Goal: Information Seeking & Learning: Learn about a topic

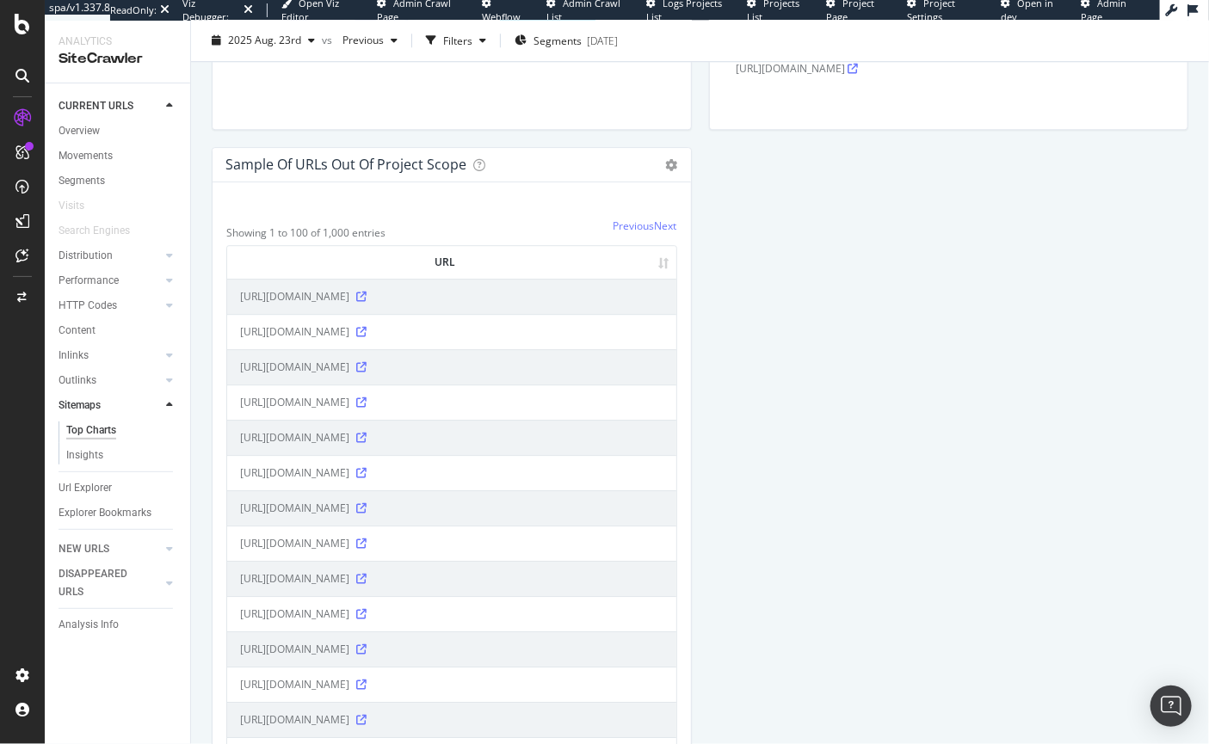
scroll to position [1914, 0]
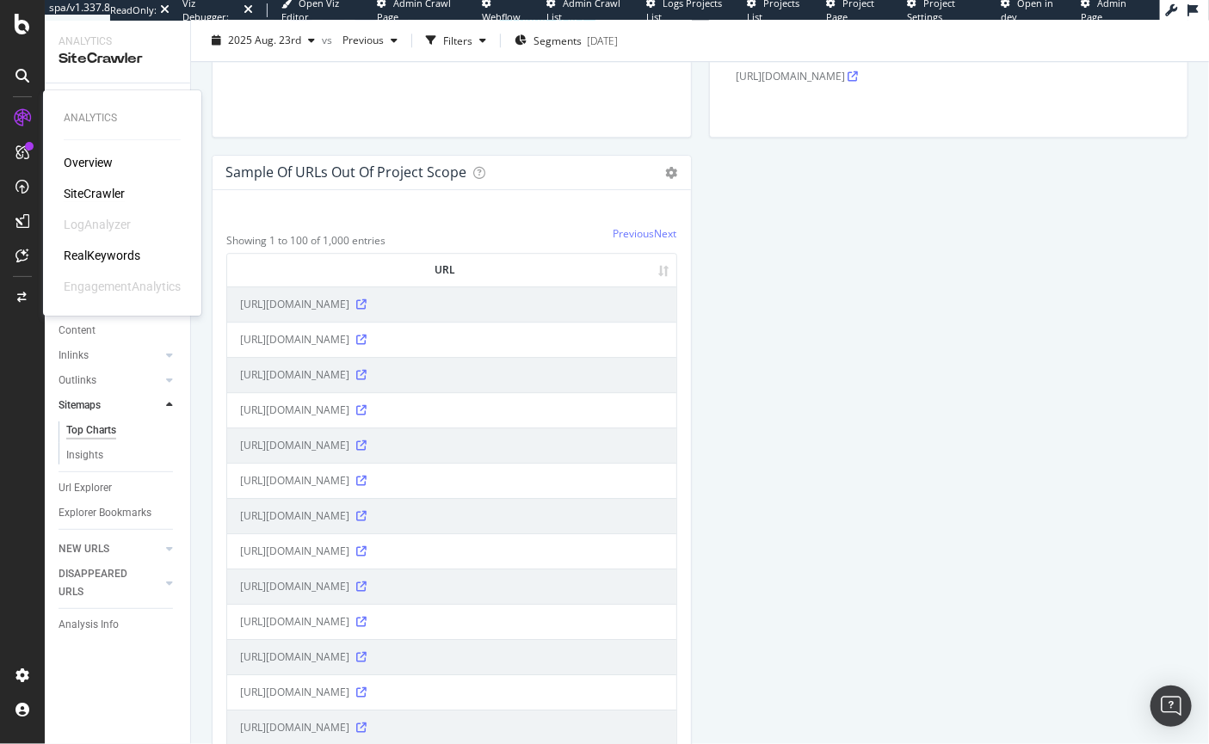
click at [82, 188] on div "SiteCrawler" at bounding box center [94, 193] width 61 height 17
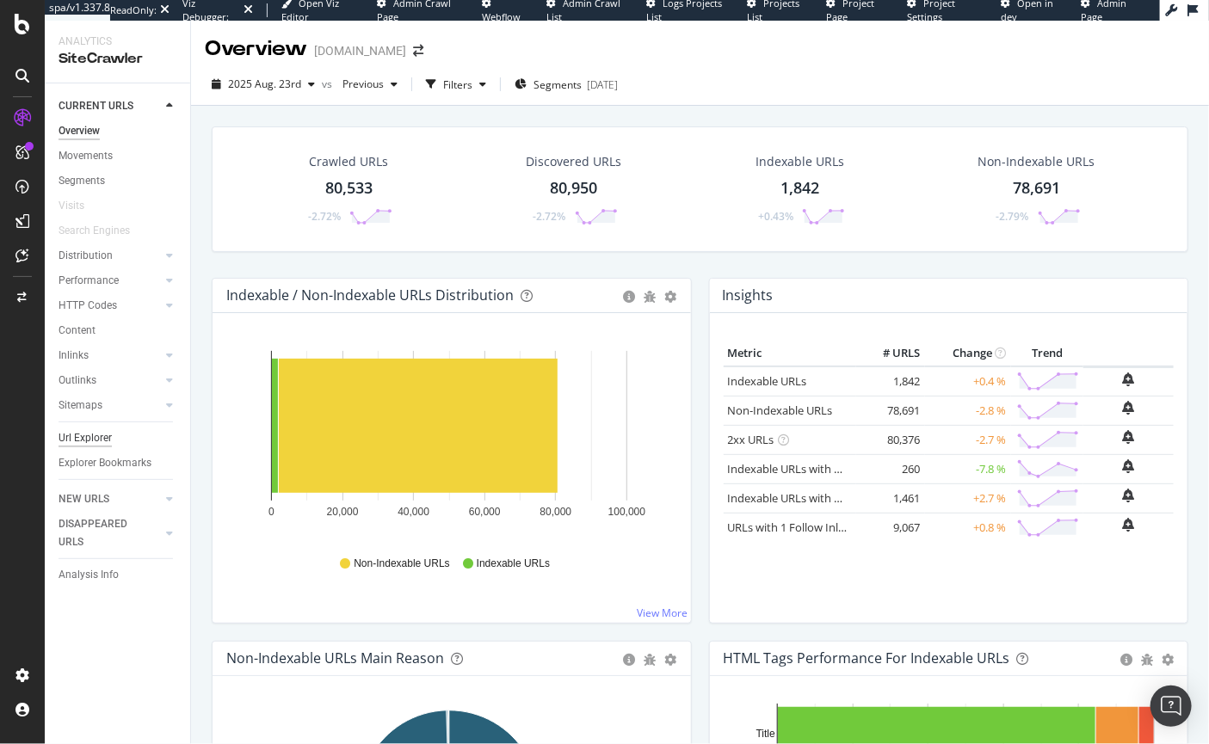
click at [85, 437] on div "Url Explorer" at bounding box center [85, 438] width 53 height 18
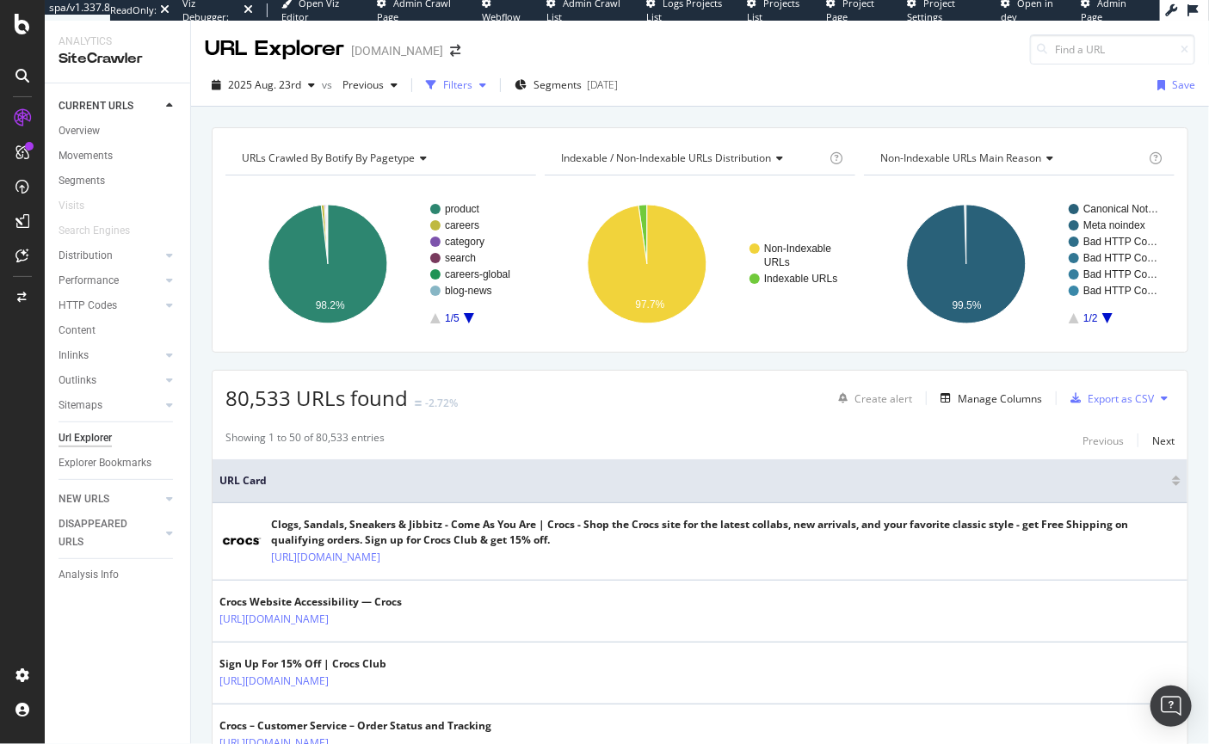
click at [448, 83] on div "Filters" at bounding box center [457, 84] width 29 height 15
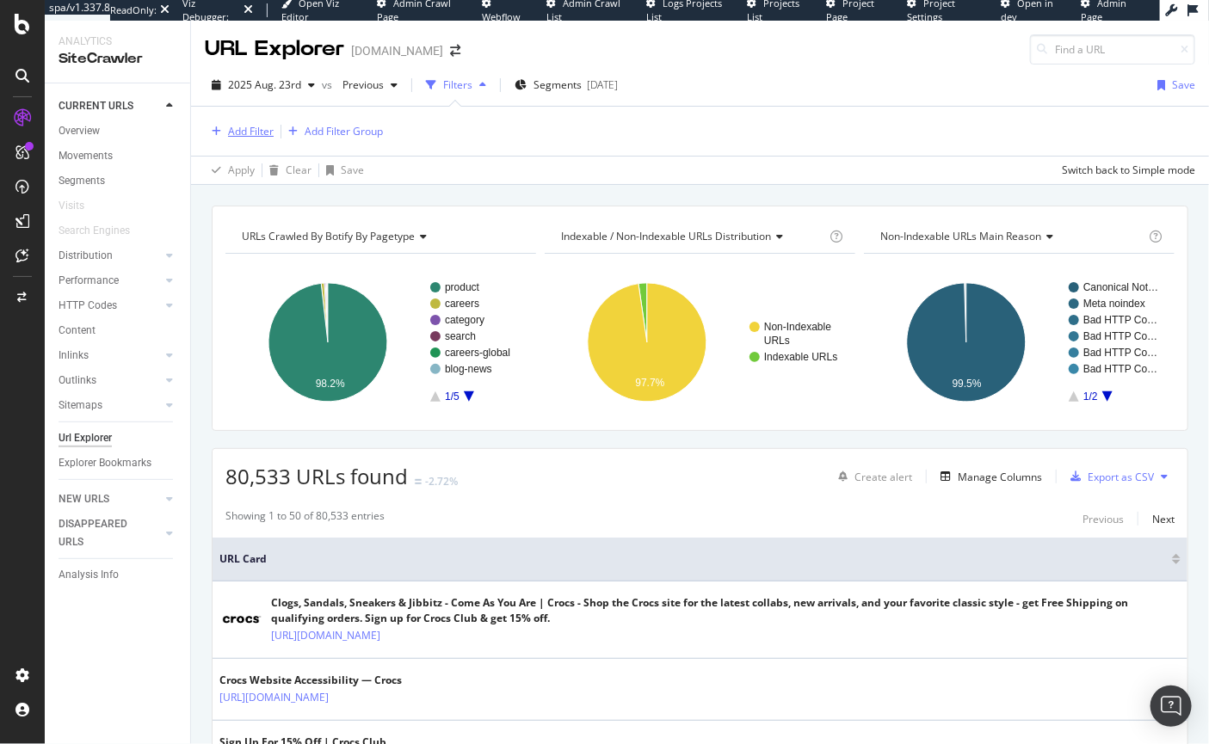
click at [251, 127] on div "Add Filter" at bounding box center [251, 131] width 46 height 15
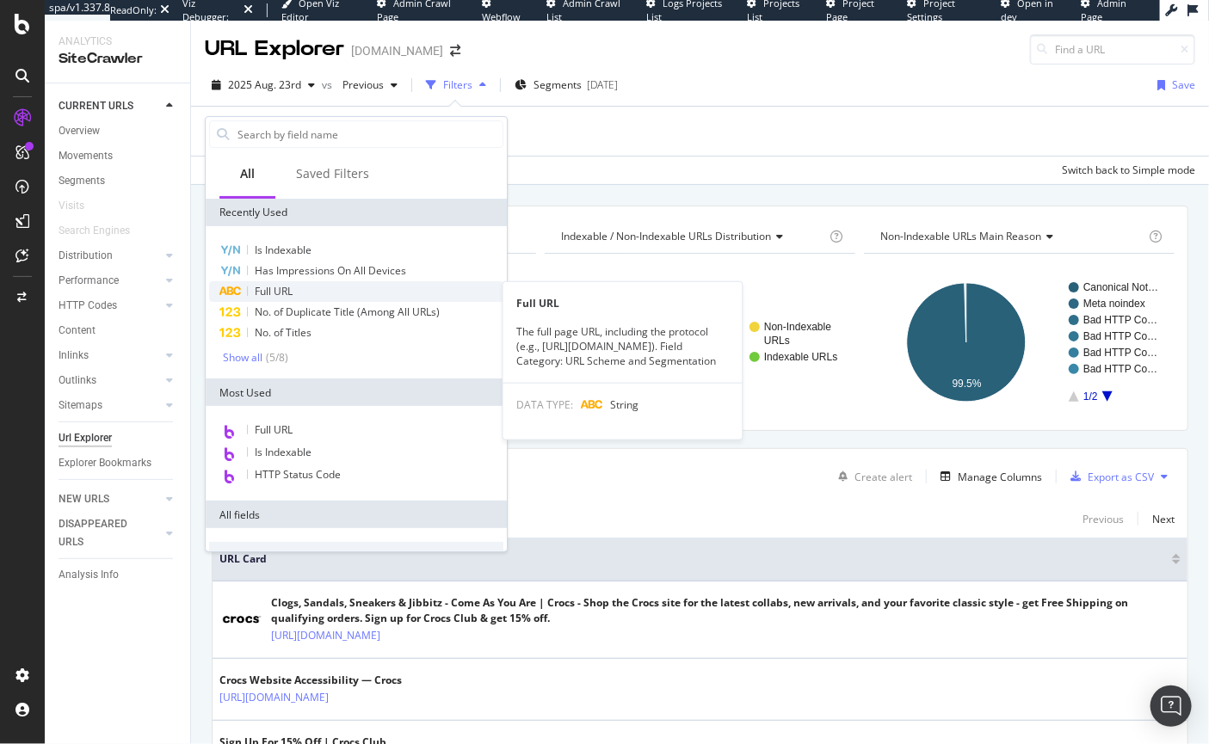
click at [273, 298] on div "Full URL" at bounding box center [356, 291] width 294 height 21
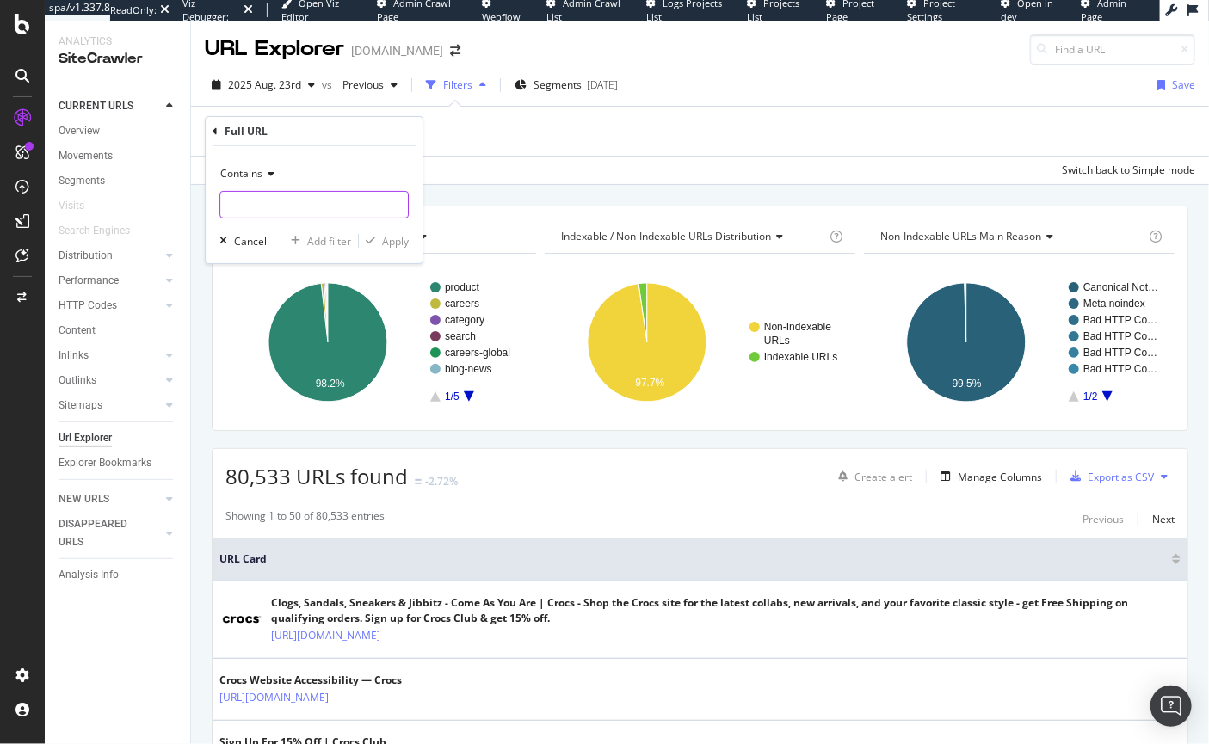
click at [263, 210] on input "text" at bounding box center [314, 205] width 188 height 28
type input "demand"
click at [404, 240] on div "Apply" at bounding box center [395, 241] width 27 height 15
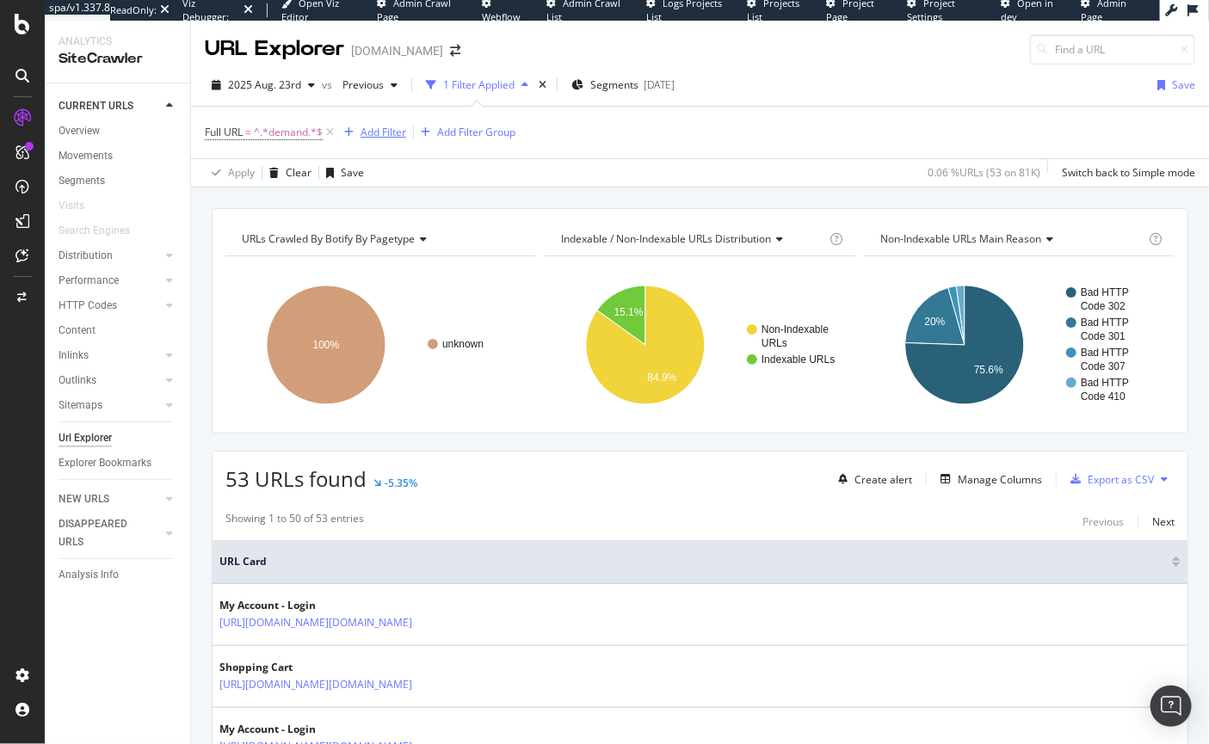
click at [381, 130] on div "Add Filter" at bounding box center [384, 132] width 46 height 15
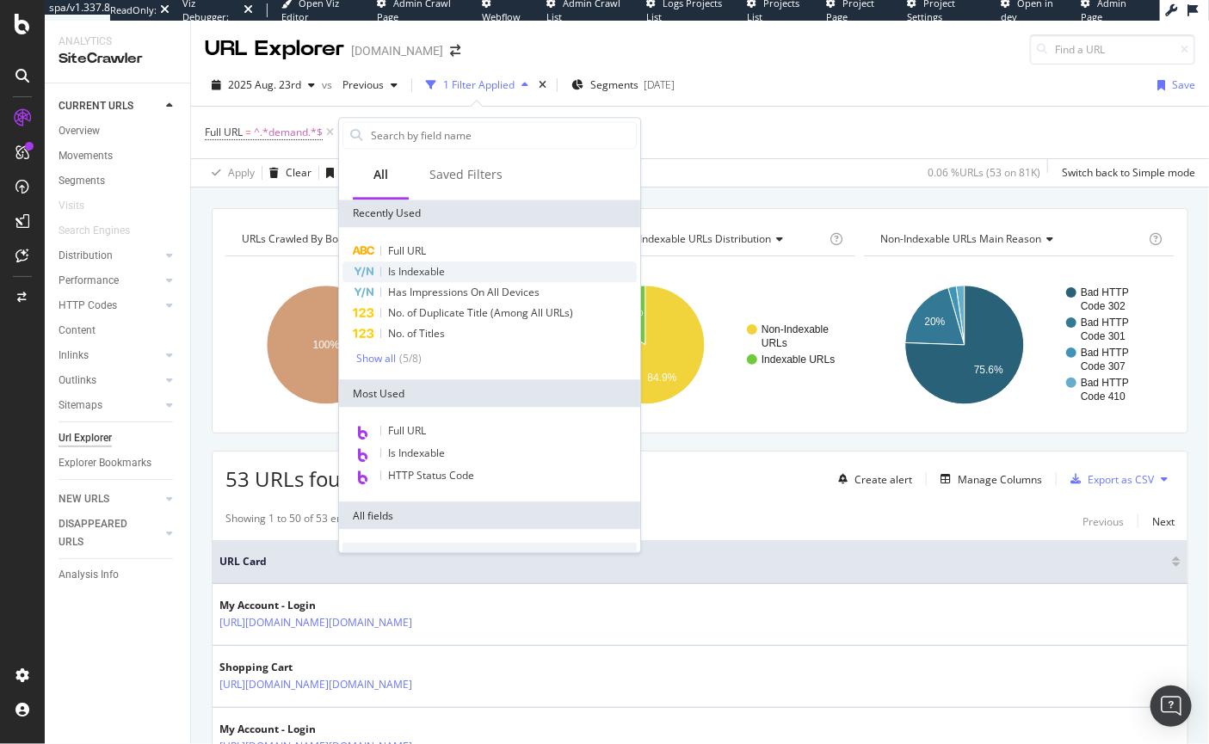
click at [420, 269] on span "Is Indexable" at bounding box center [416, 271] width 57 height 15
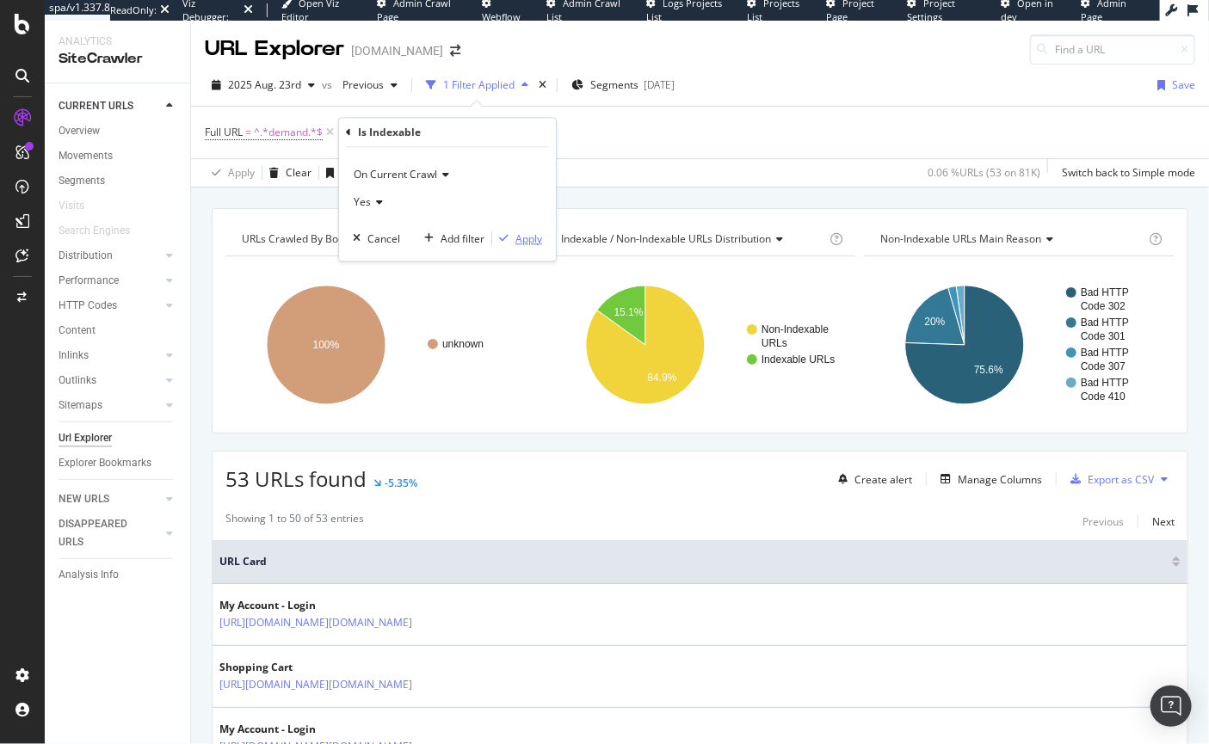
click at [527, 243] on div "Apply" at bounding box center [529, 239] width 27 height 15
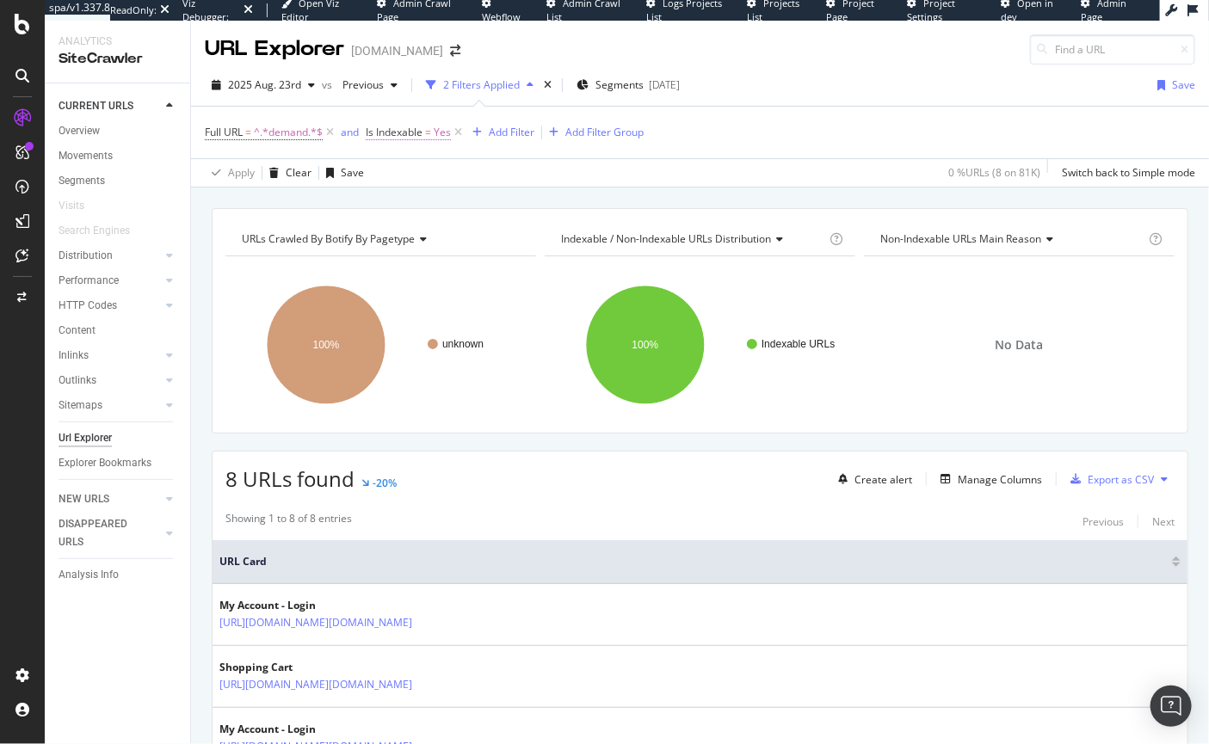
click at [419, 135] on span "Is Indexable" at bounding box center [394, 132] width 57 height 15
click at [399, 201] on icon at bounding box center [405, 200] width 12 height 10
click at [395, 259] on span "No" at bounding box center [397, 257] width 14 height 15
click at [565, 235] on div "Apply" at bounding box center [557, 236] width 27 height 15
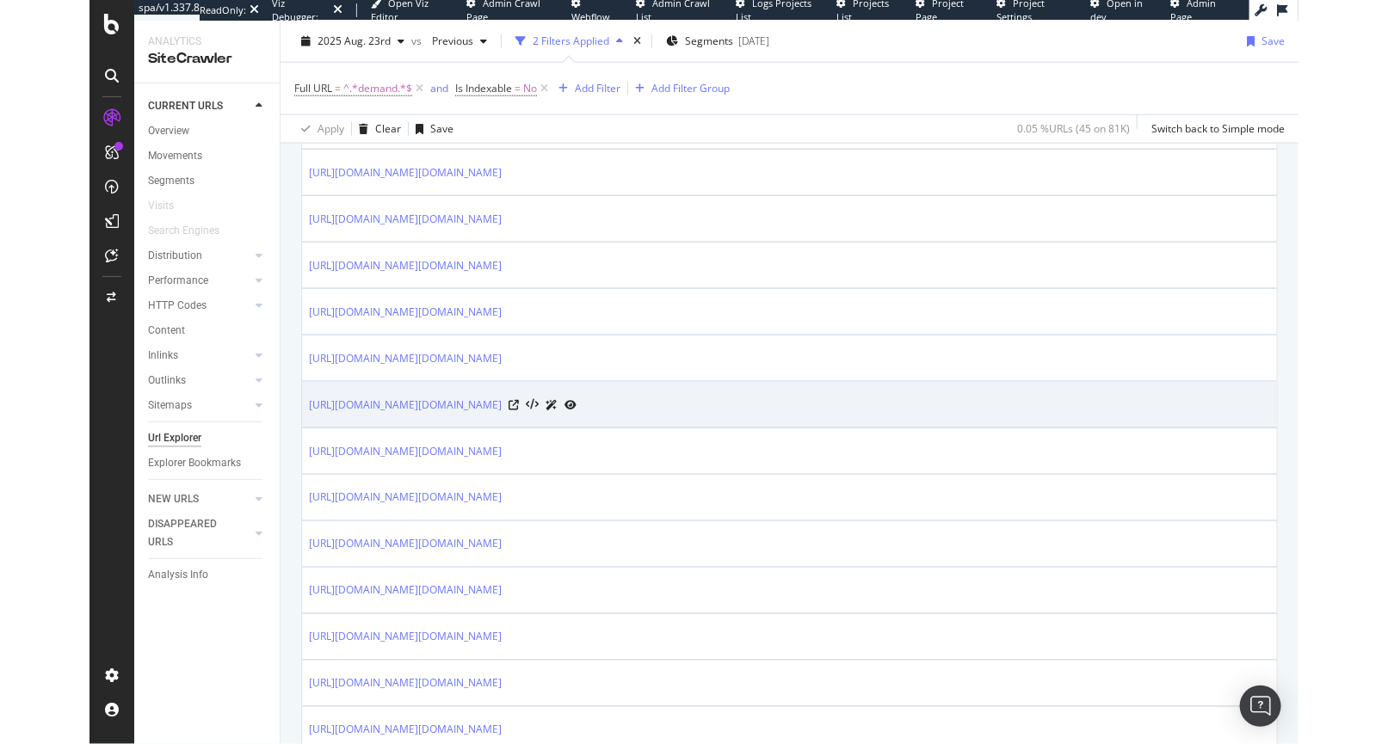
scroll to position [878, 0]
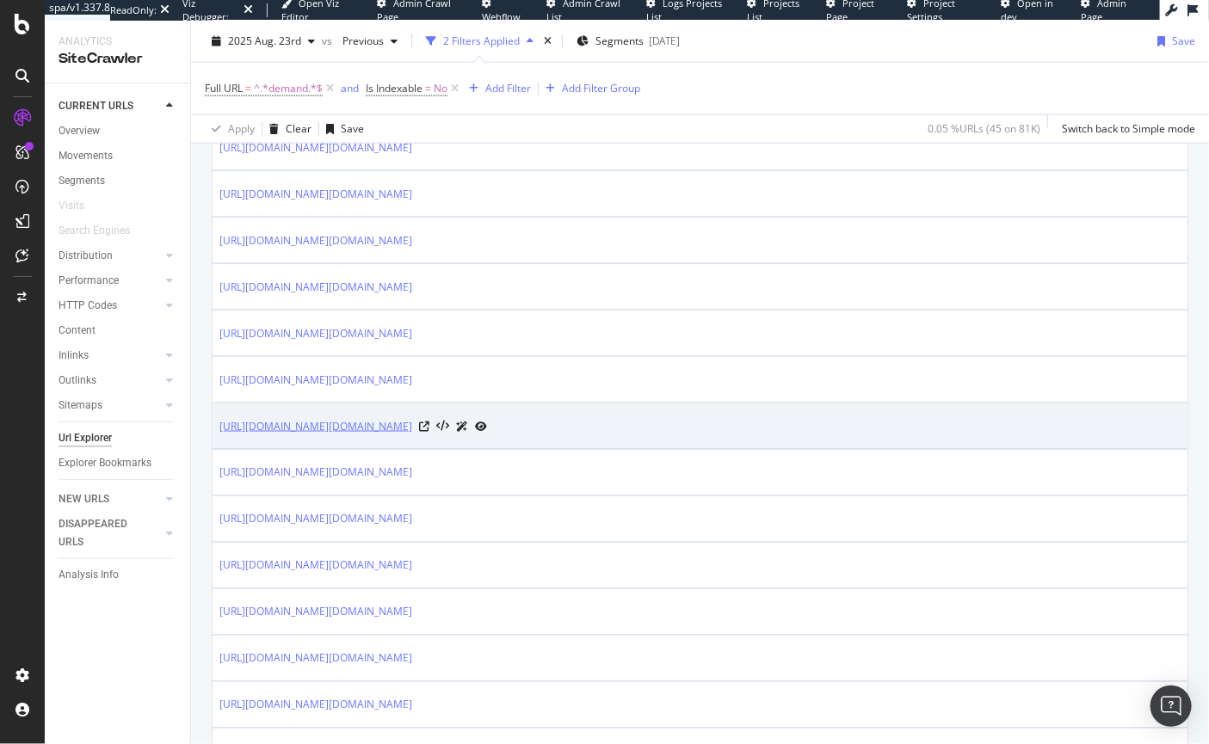
click at [412, 423] on link "https://www.crocs.com/on/demandware.store/Sites-crocs_us-Site/default/Search-Sh…" at bounding box center [315, 426] width 193 height 17
click at [487, 424] on icon at bounding box center [481, 427] width 12 height 10
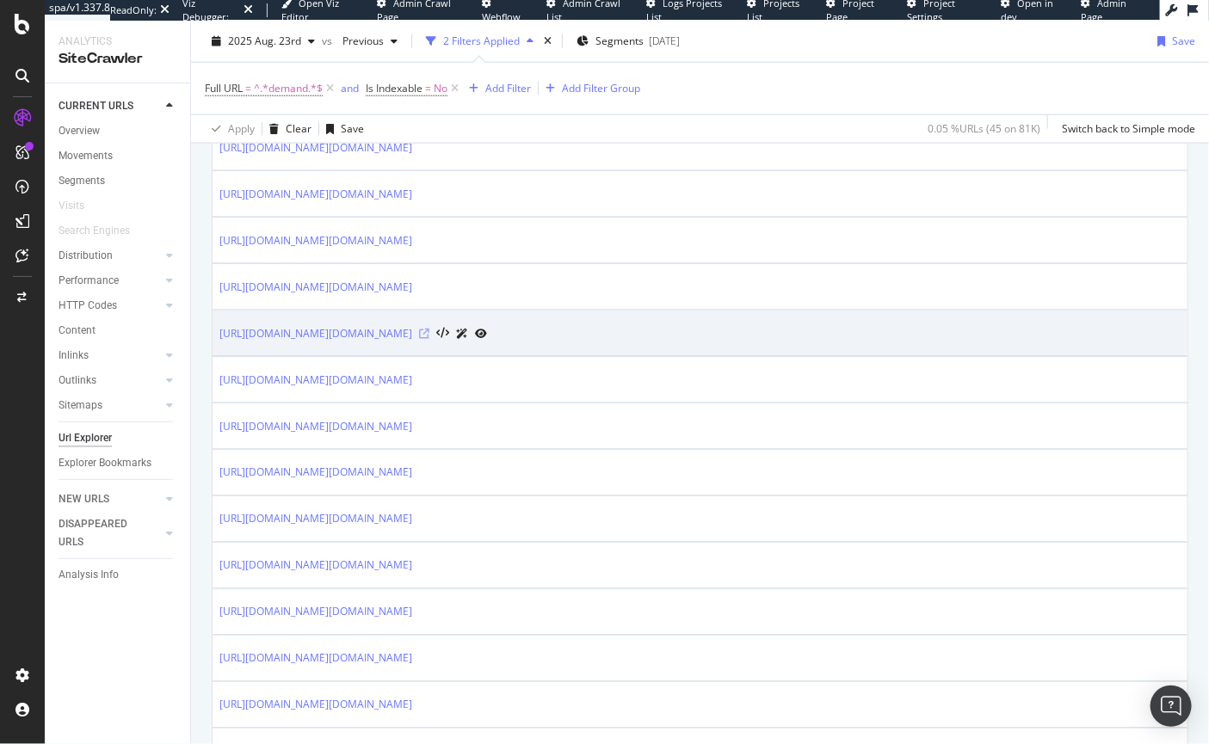
click at [429, 330] on icon at bounding box center [424, 334] width 10 height 10
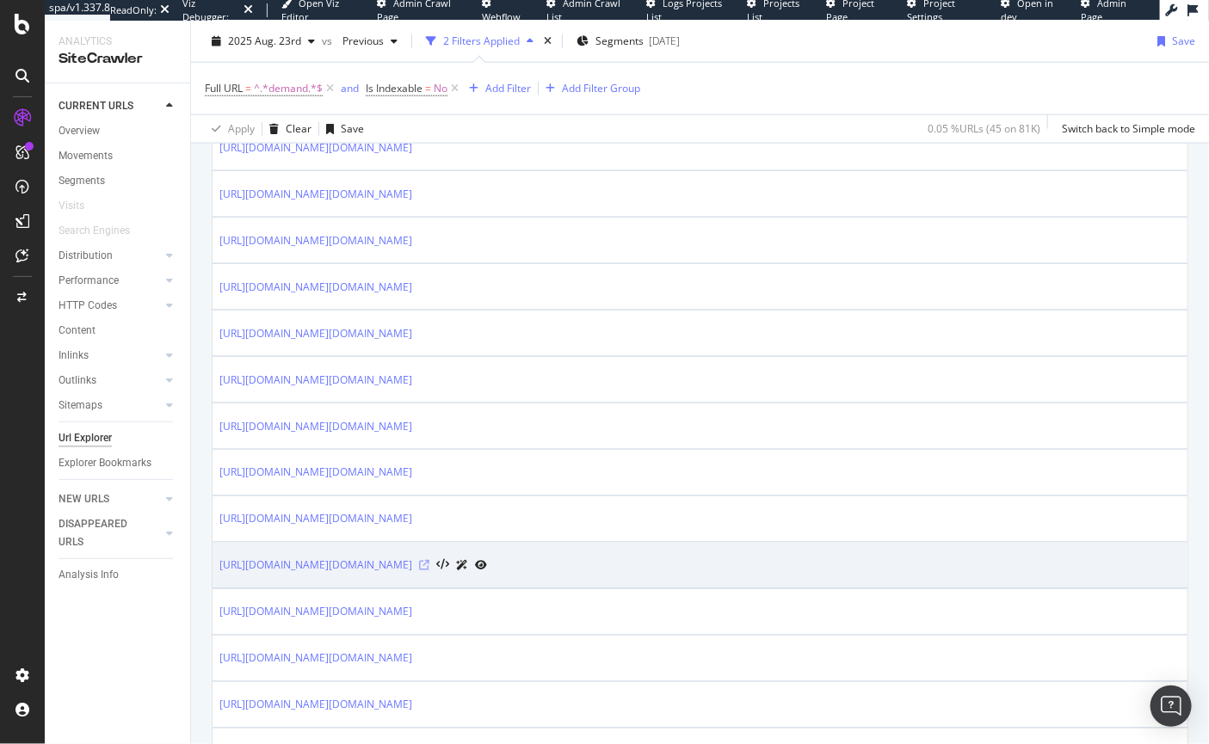
click at [429, 564] on icon at bounding box center [424, 566] width 10 height 10
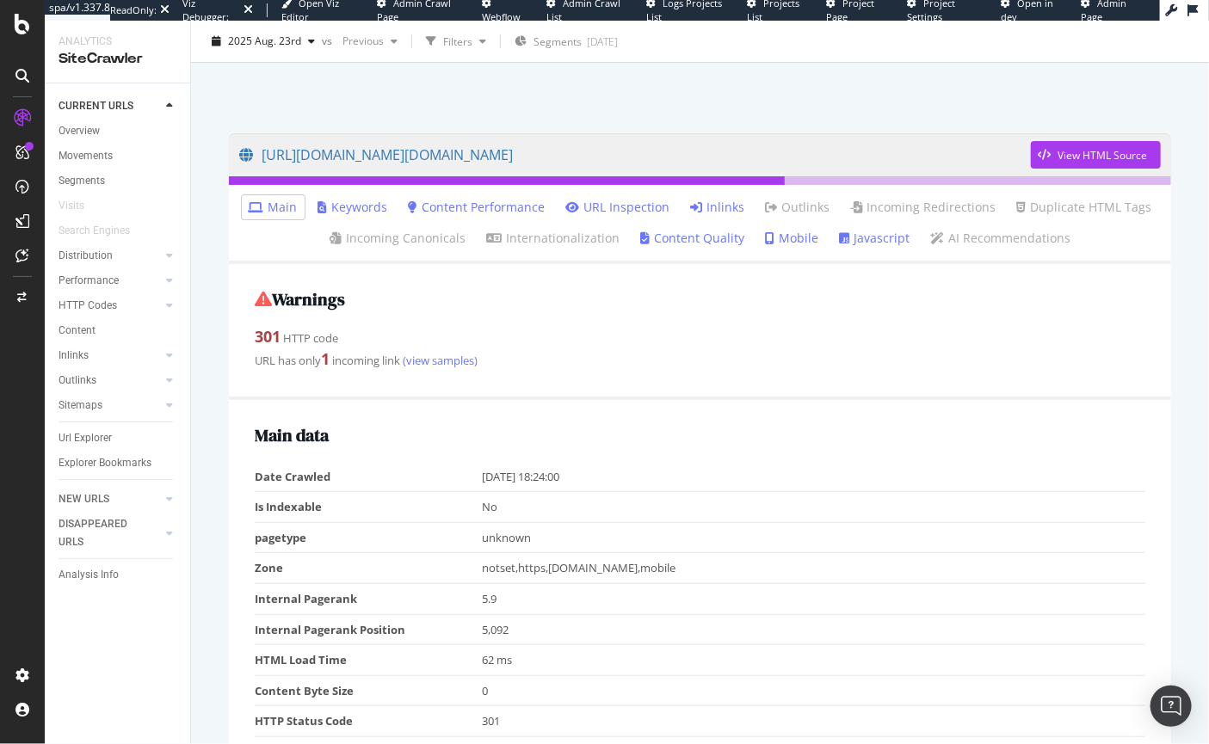
scroll to position [250, 0]
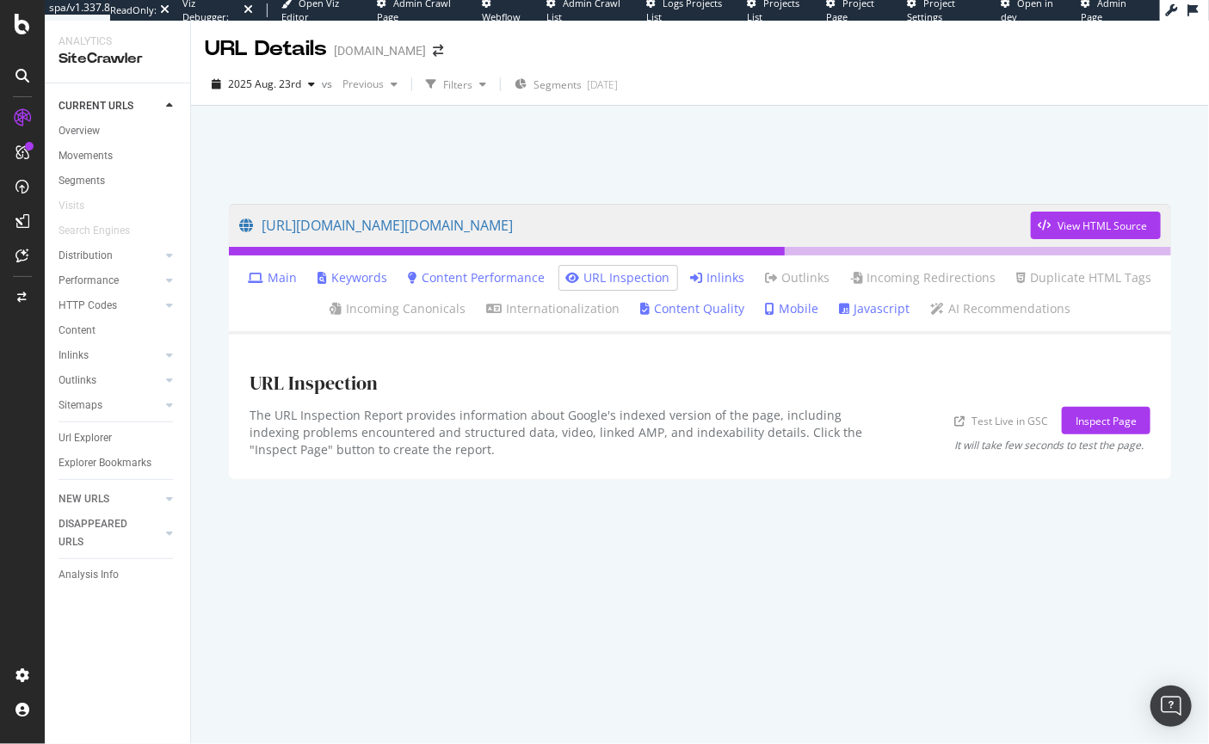
click at [719, 275] on link "Inlinks" at bounding box center [718, 277] width 54 height 17
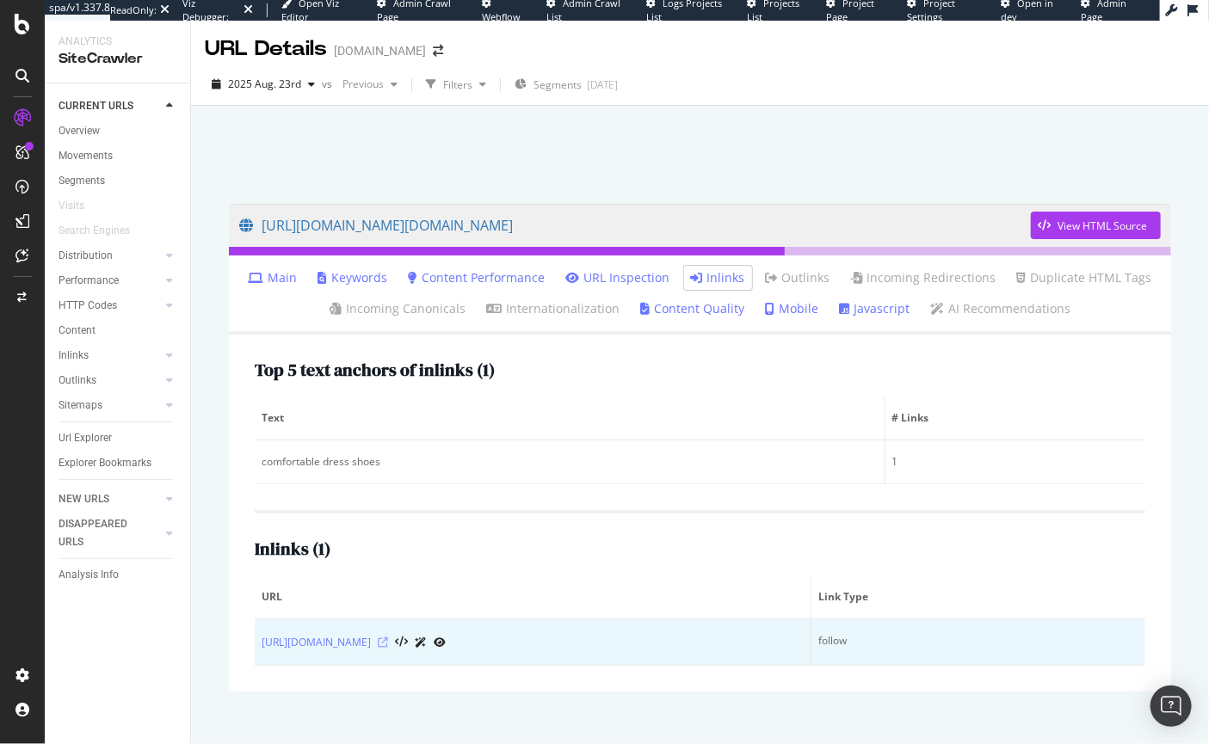
click at [388, 641] on icon at bounding box center [383, 643] width 10 height 10
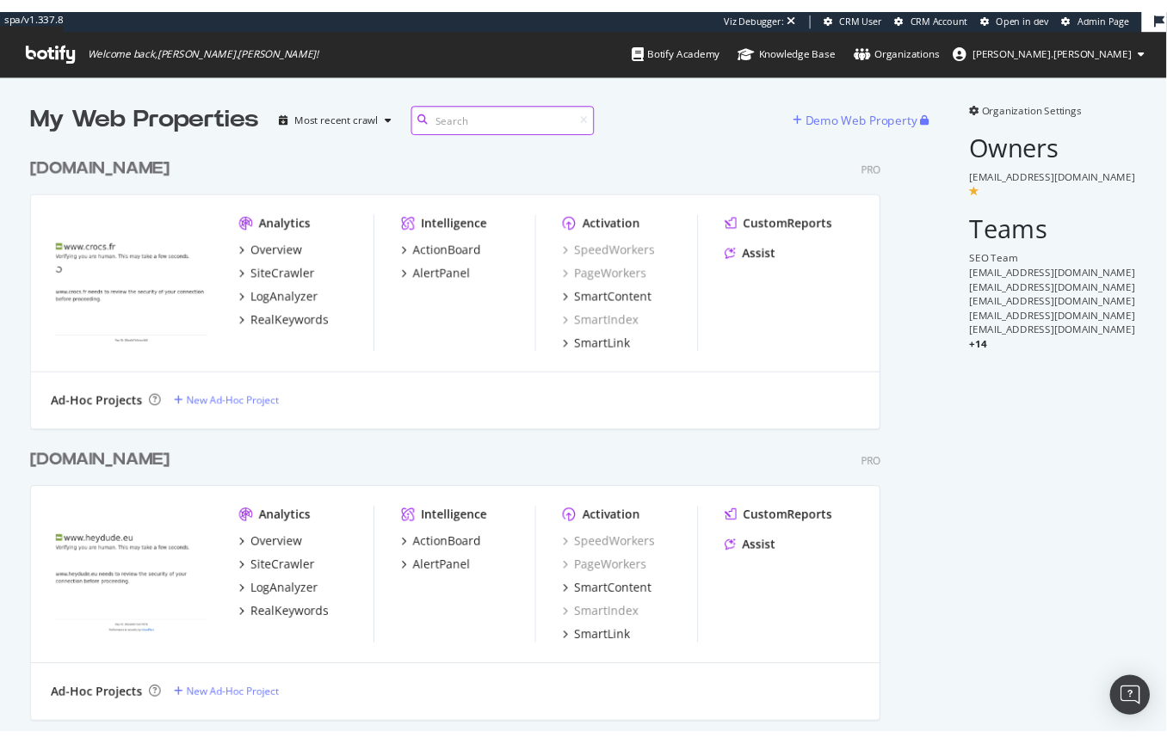
scroll to position [12, 13]
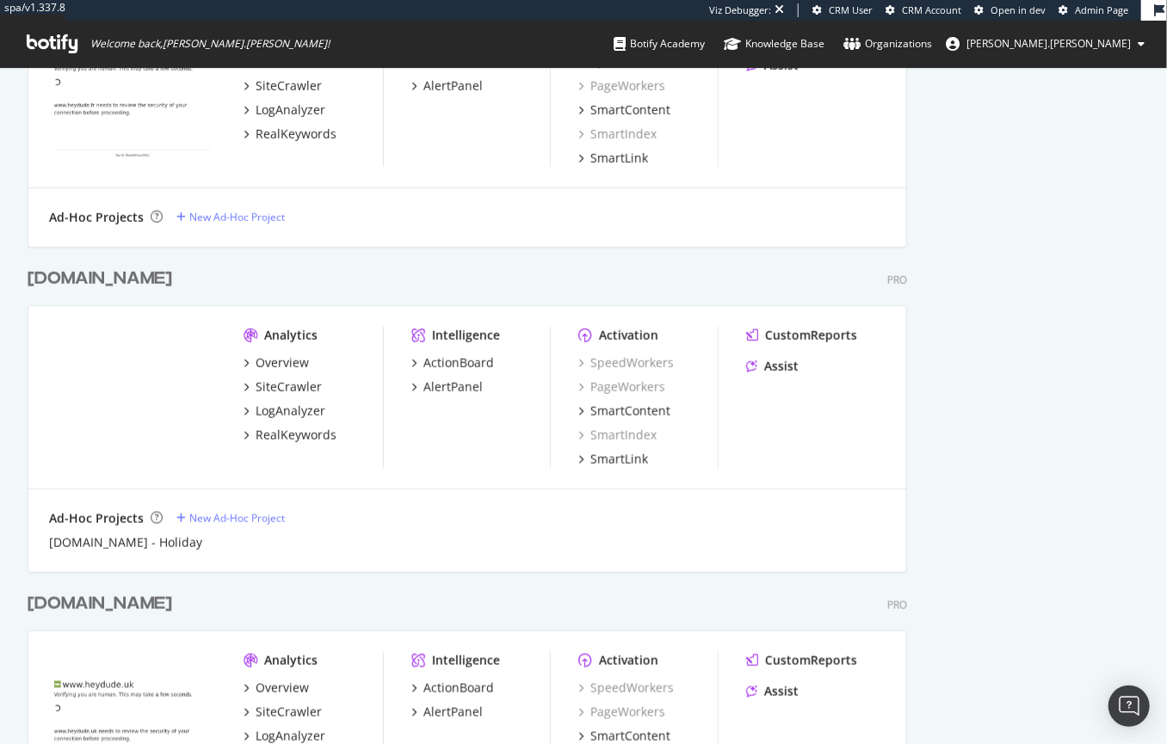
scroll to position [3826, 0]
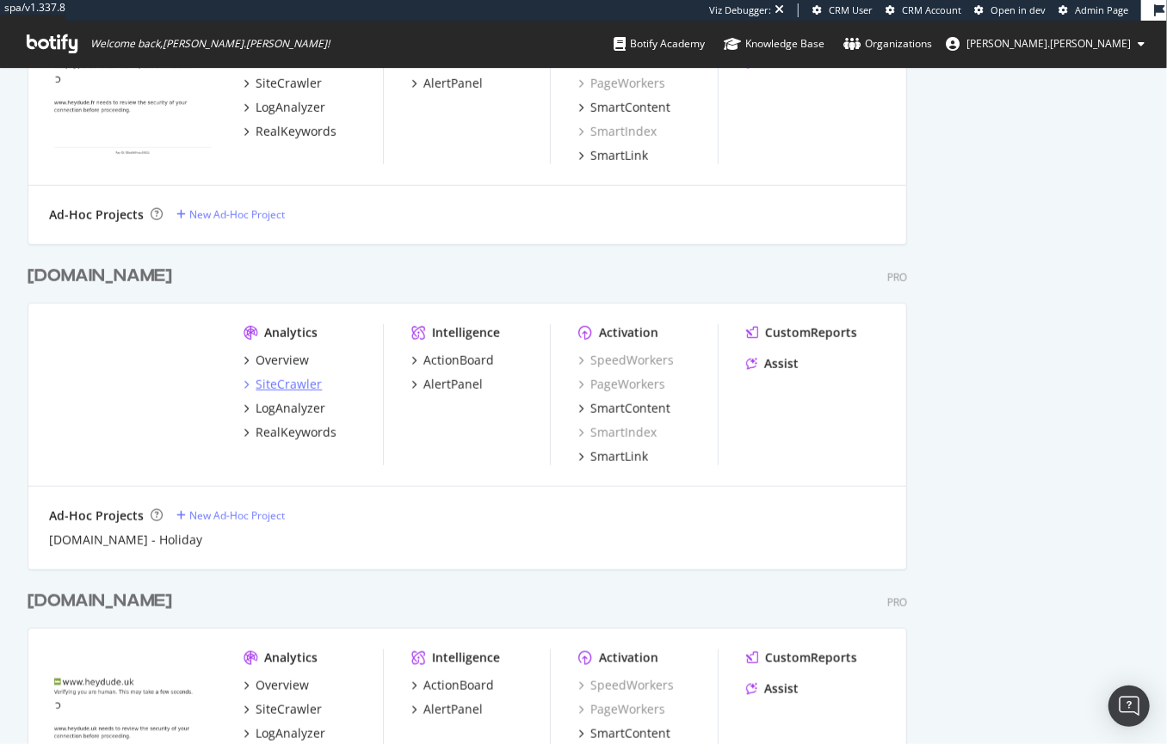
click at [262, 380] on div "SiteCrawler" at bounding box center [289, 384] width 66 height 17
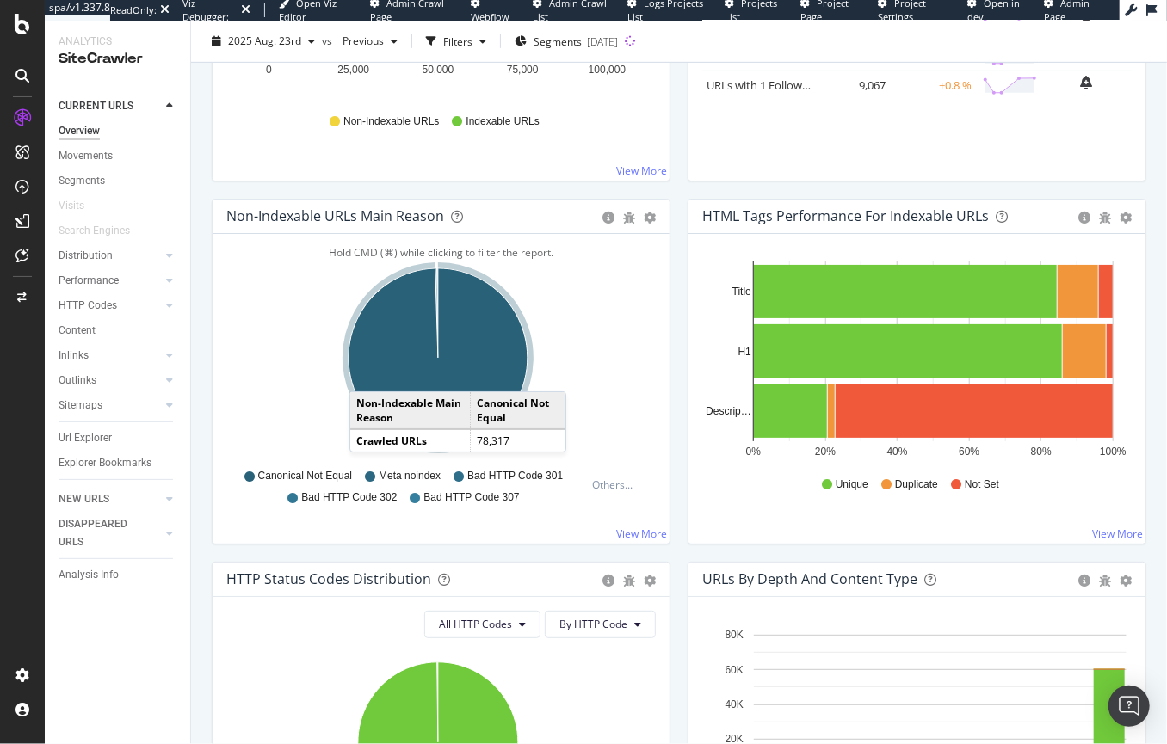
scroll to position [417, 0]
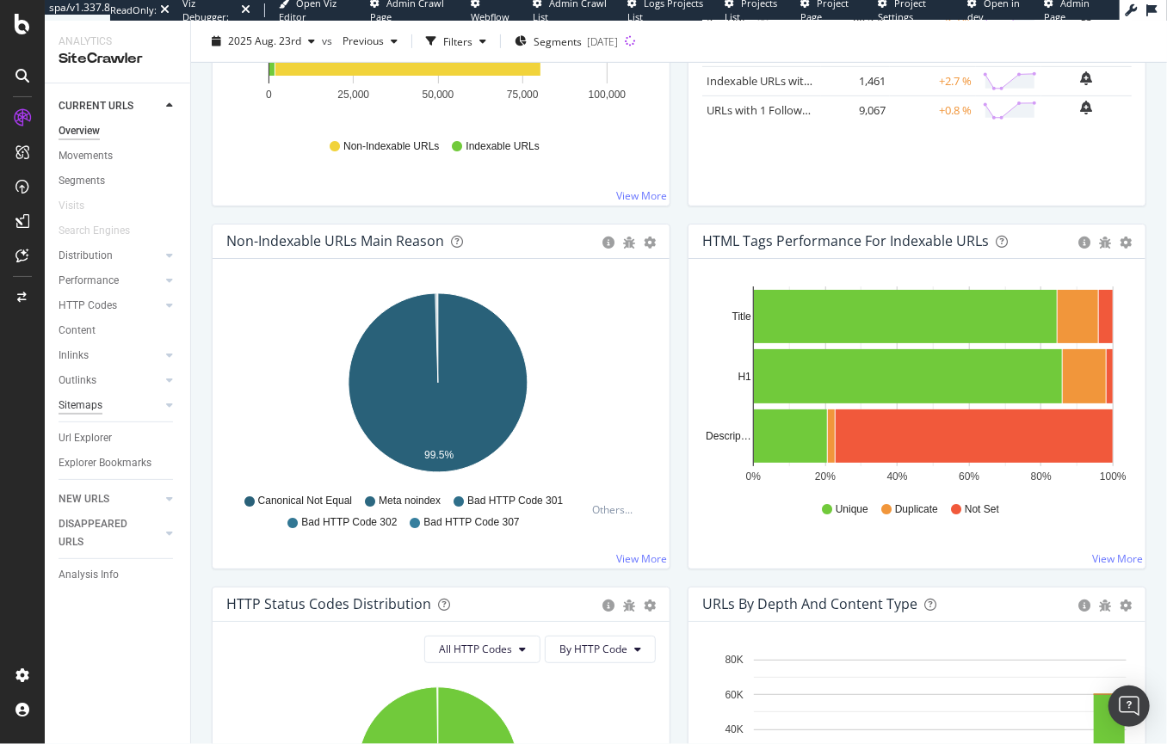
click at [76, 409] on div "Sitemaps" at bounding box center [81, 406] width 44 height 18
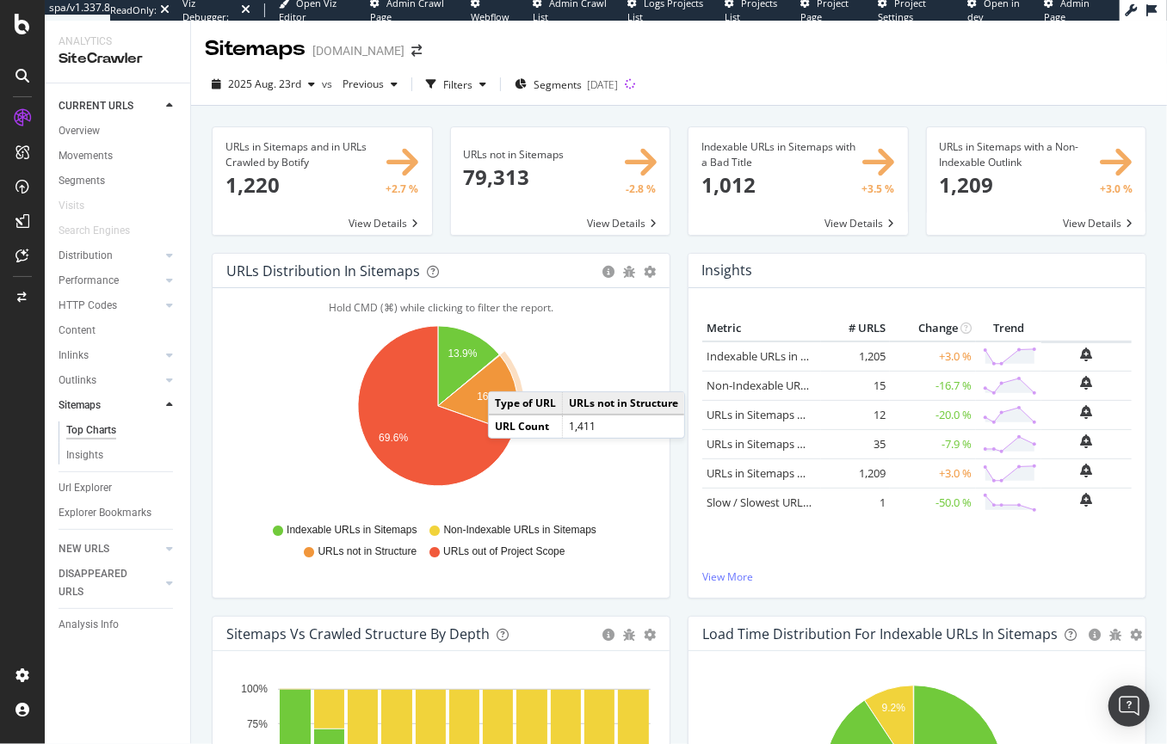
click at [505, 374] on icon "A chart." at bounding box center [478, 393] width 80 height 77
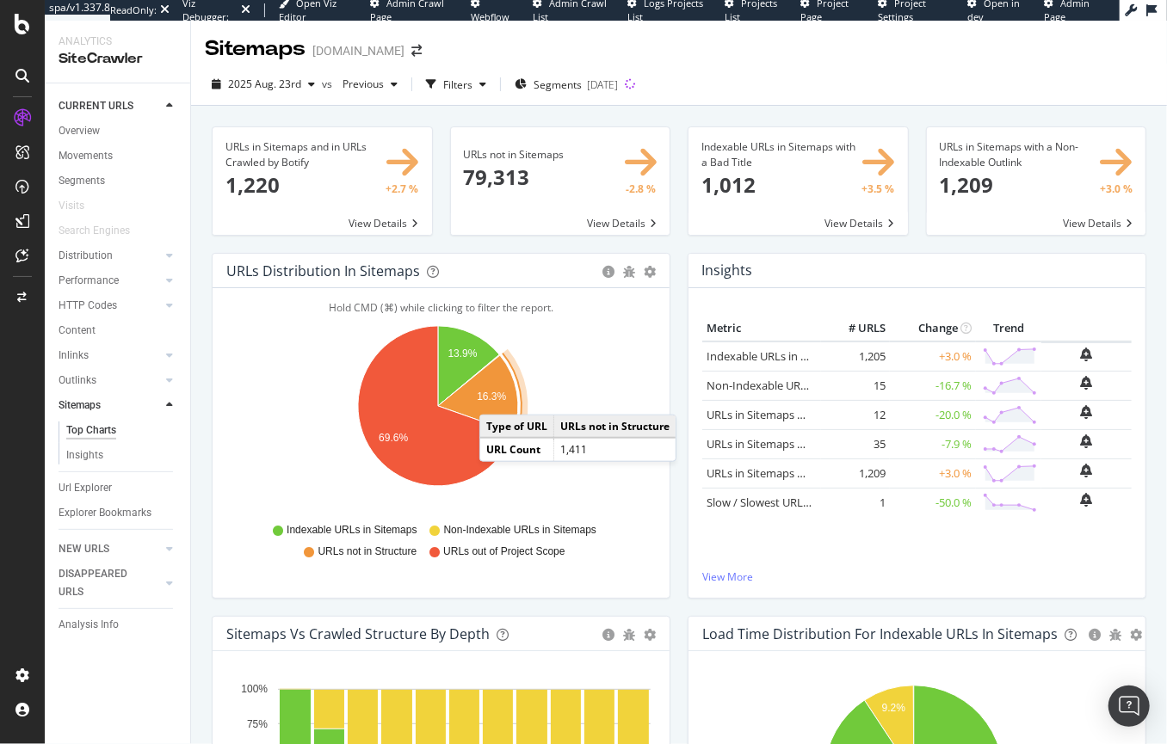
click at [497, 398] on text "16.3%" at bounding box center [491, 398] width 29 height 12
click at [472, 389] on icon "A chart." at bounding box center [478, 393] width 80 height 77
click at [495, 392] on text "16.3%" at bounding box center [491, 398] width 29 height 12
click at [386, 226] on span at bounding box center [322, 181] width 219 height 108
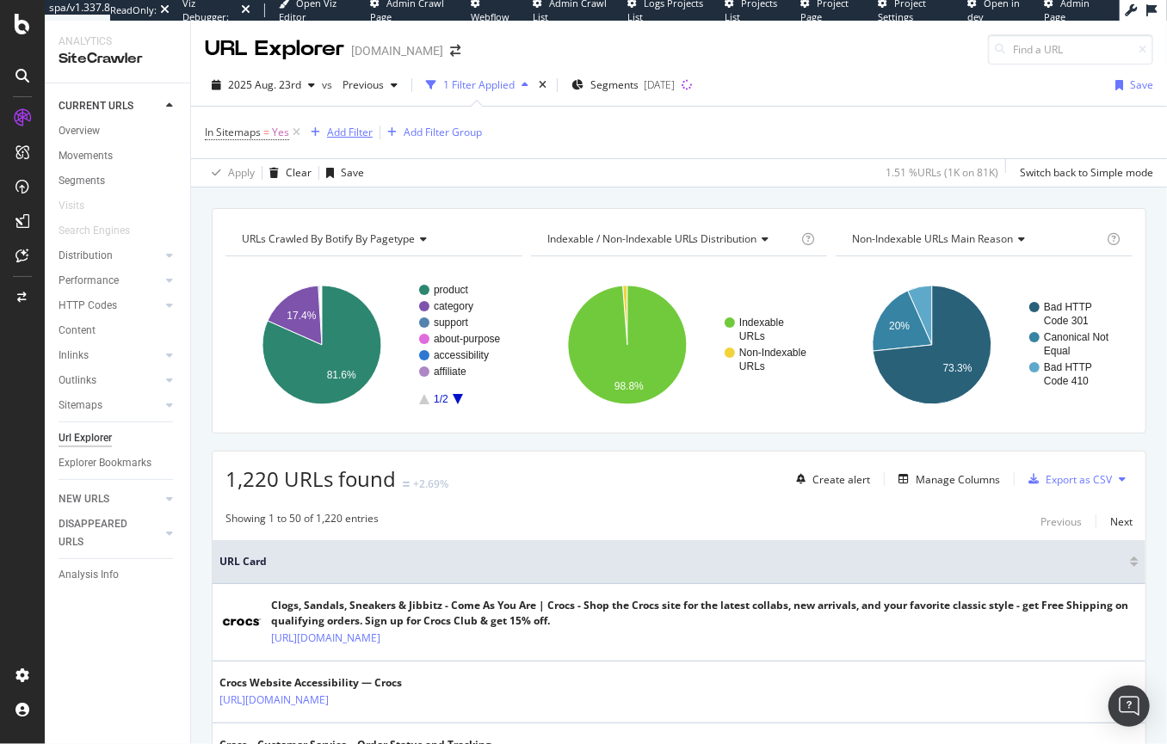
click at [358, 133] on div "Add Filter" at bounding box center [350, 132] width 46 height 15
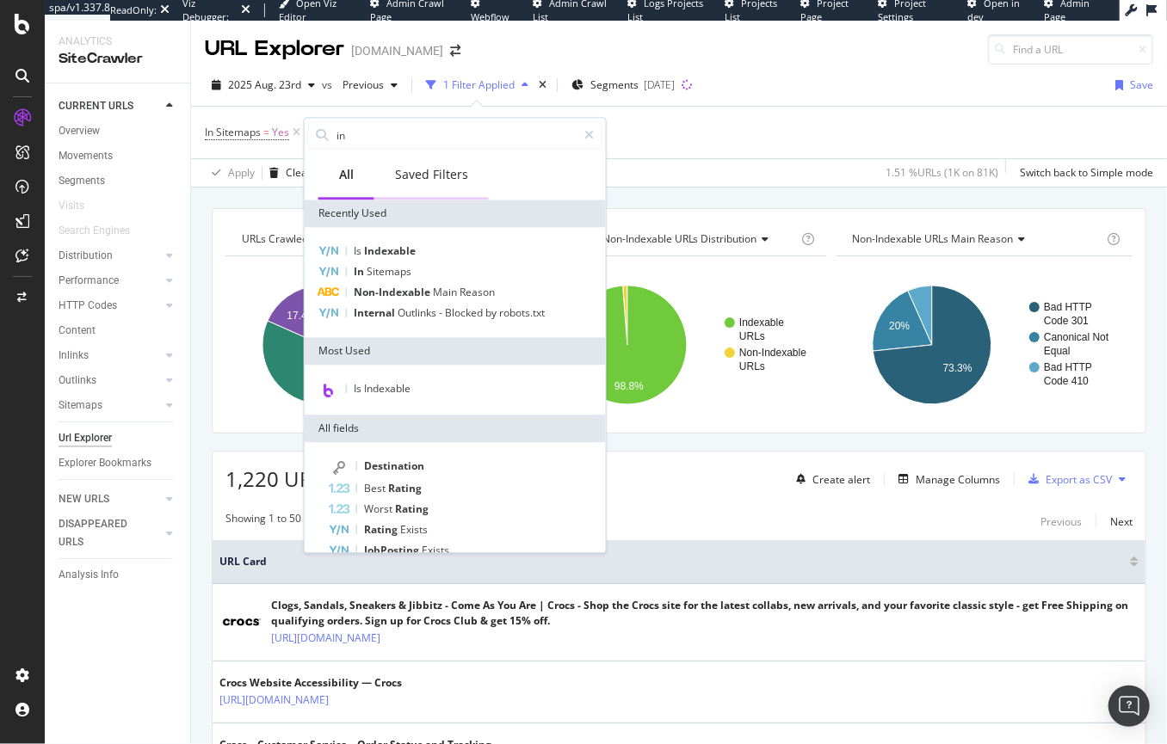
type input "i"
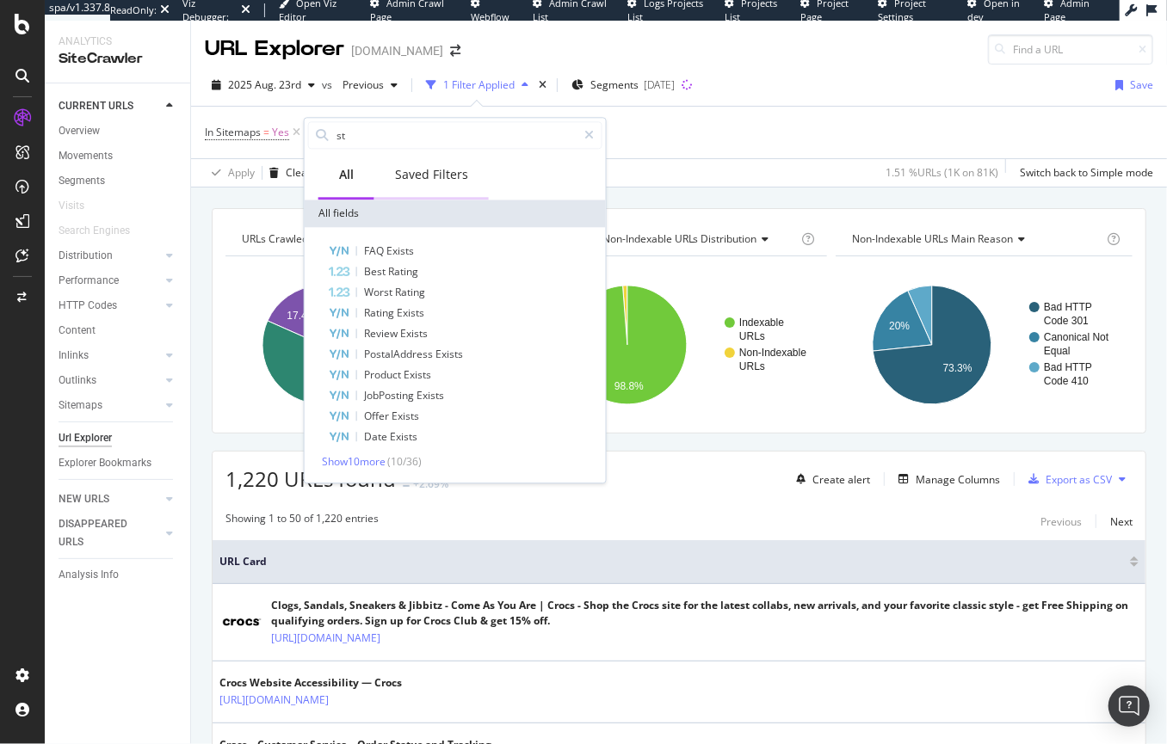
type input "s"
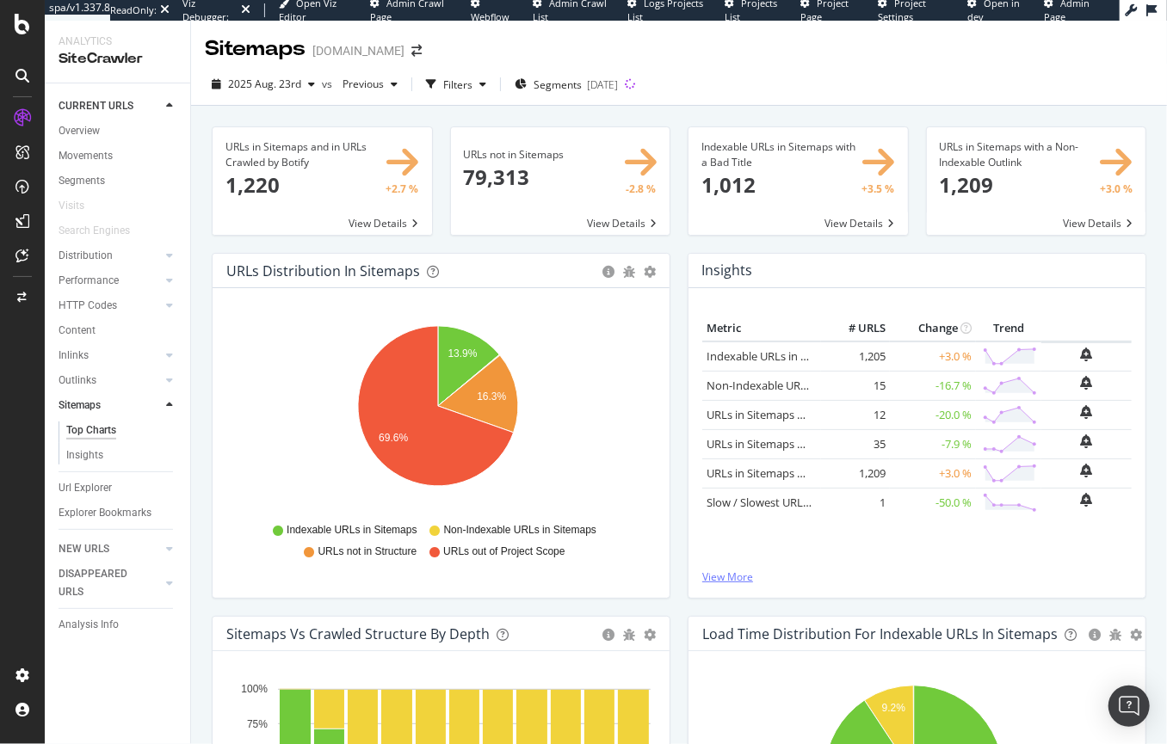
click at [720, 579] on link "View More" at bounding box center [916, 577] width 429 height 15
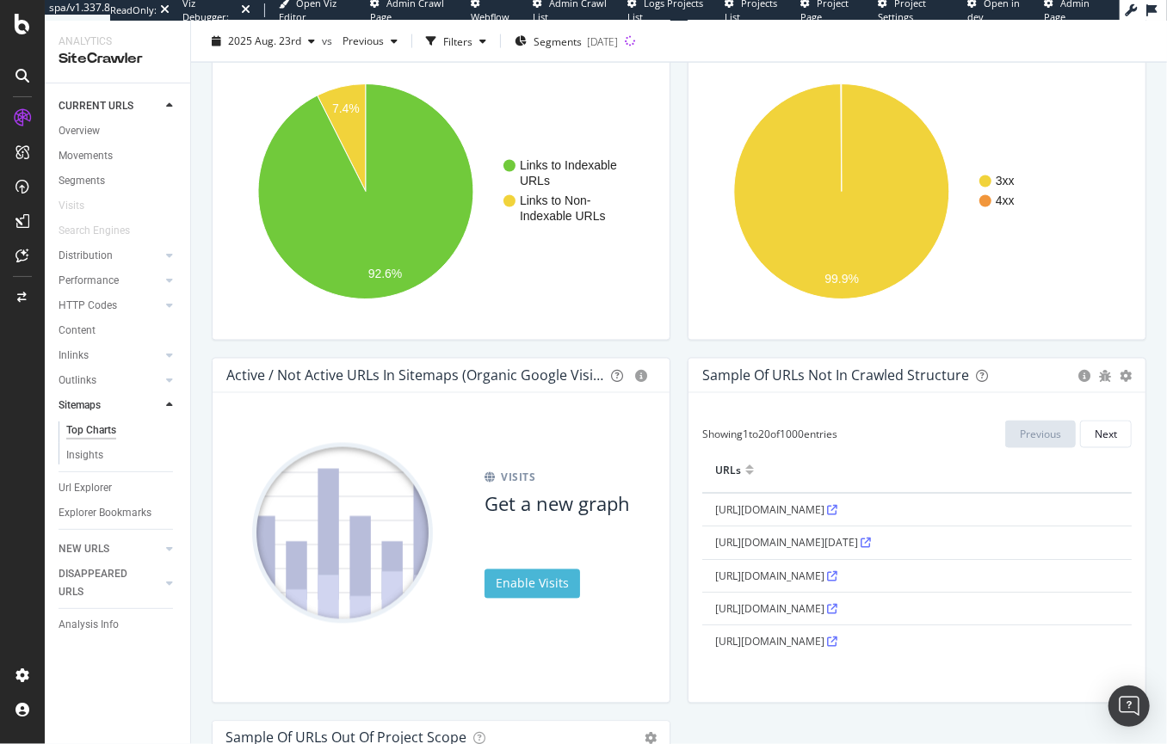
scroll to position [1480, 0]
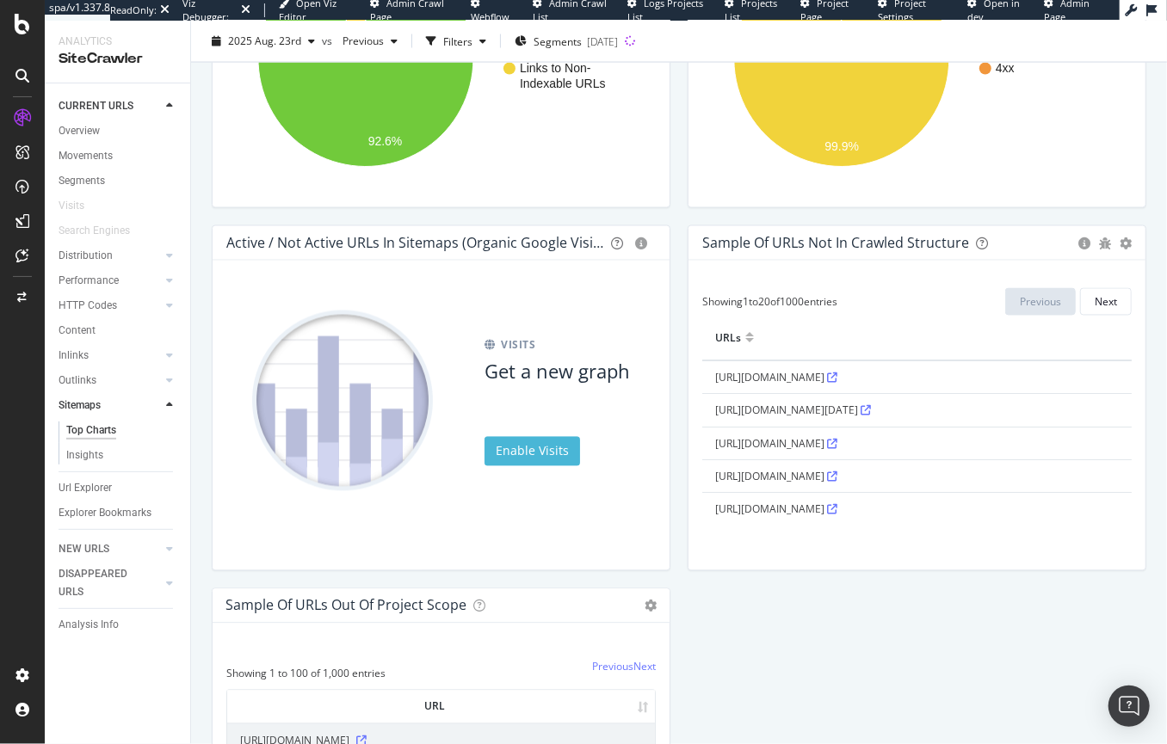
click at [837, 379] on icon at bounding box center [832, 379] width 10 height 10
click at [837, 440] on icon at bounding box center [832, 445] width 10 height 10
click at [837, 506] on icon at bounding box center [832, 510] width 10 height 10
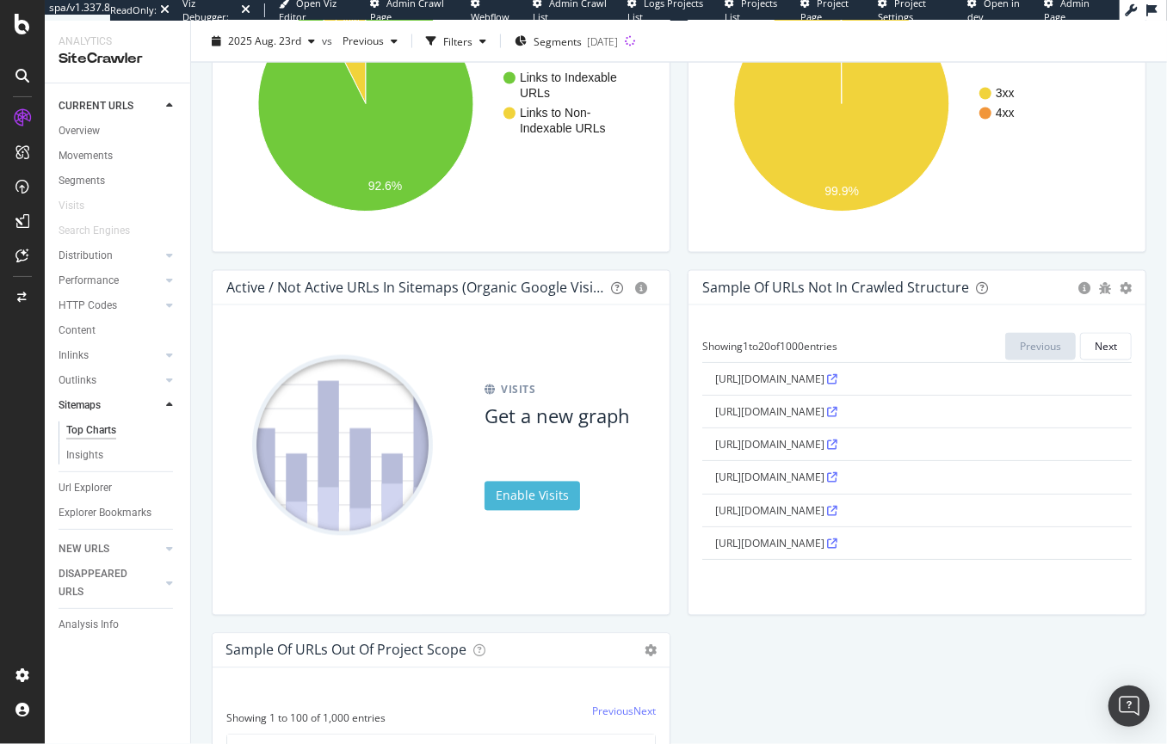
scroll to position [501, 0]
click at [837, 513] on icon at bounding box center [832, 514] width 10 height 10
click at [1095, 344] on div "Next" at bounding box center [1106, 347] width 22 height 15
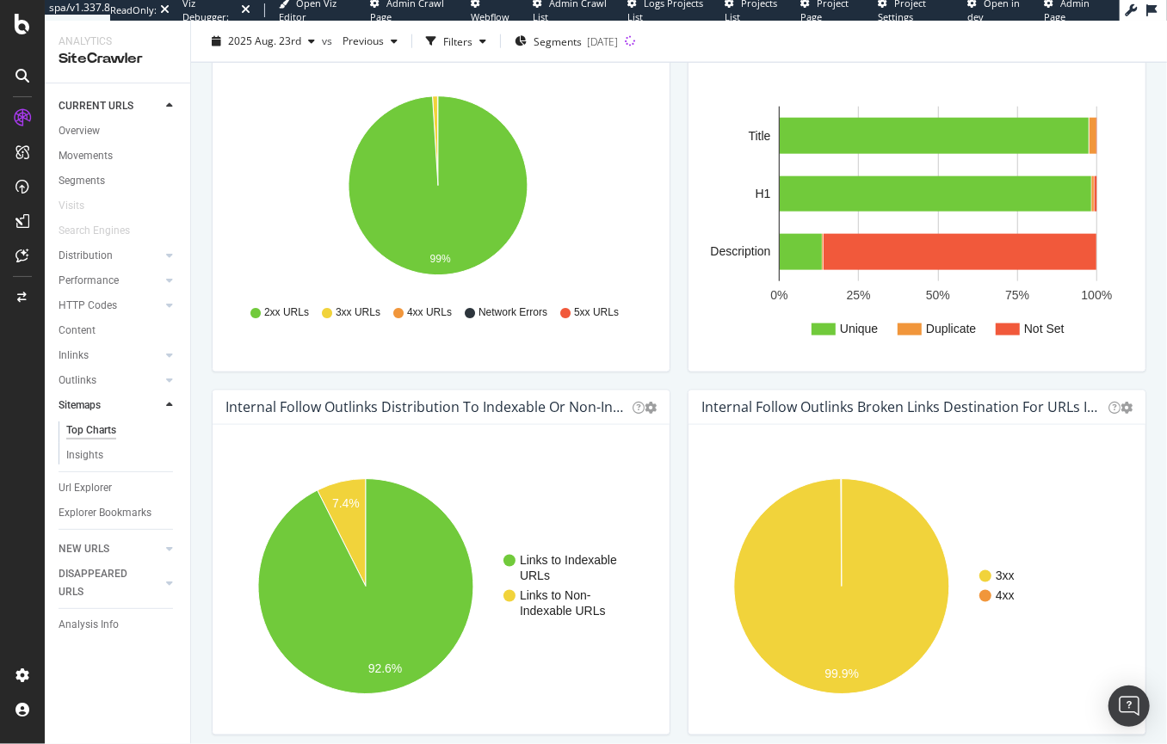
scroll to position [0, 0]
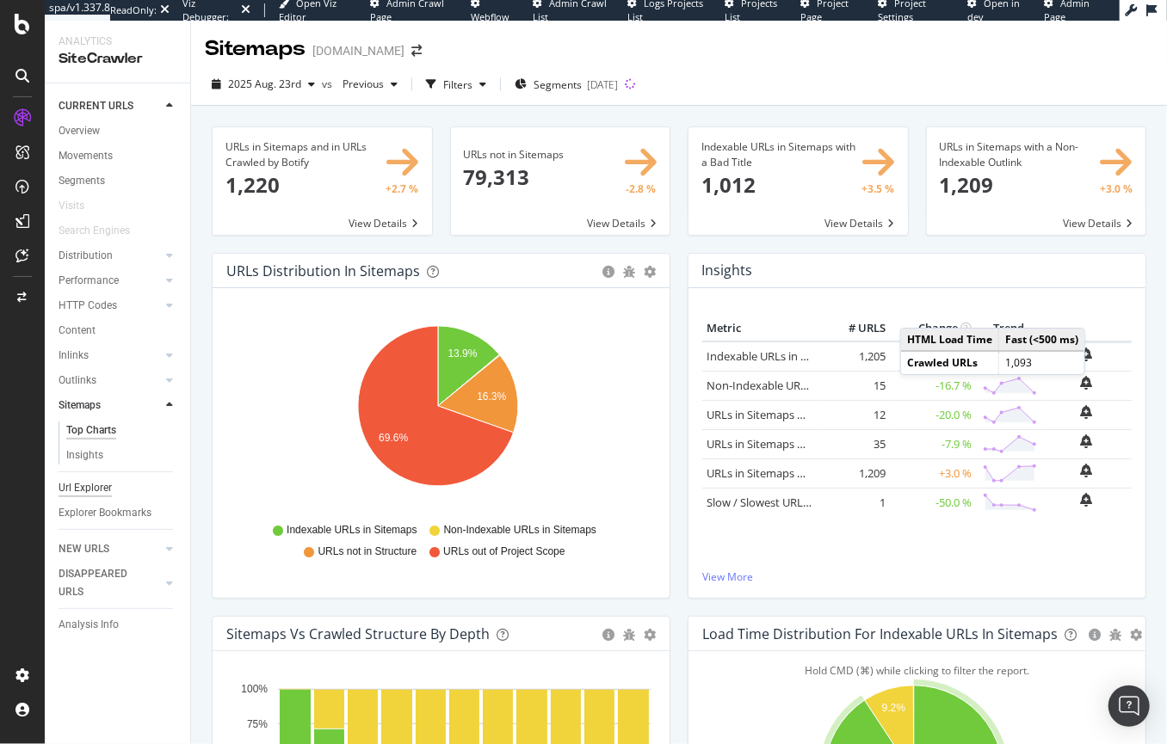
click at [94, 489] on div "Url Explorer" at bounding box center [85, 488] width 53 height 18
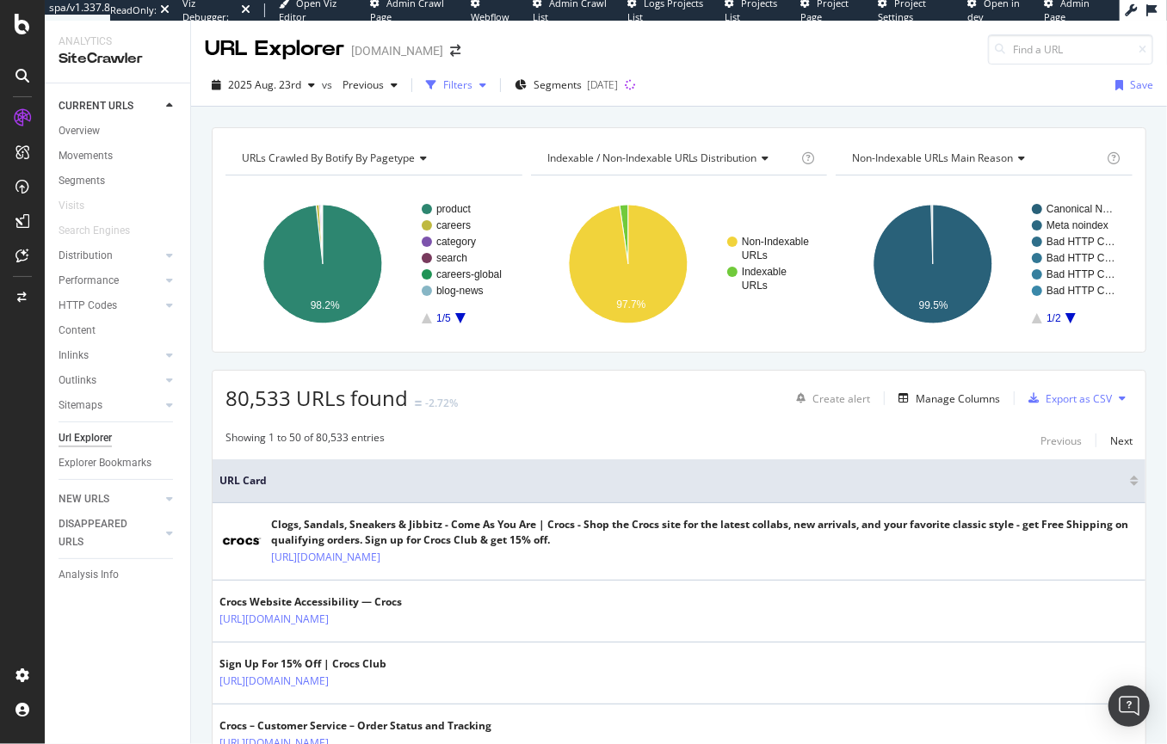
click at [454, 87] on div "Filters" at bounding box center [457, 84] width 29 height 15
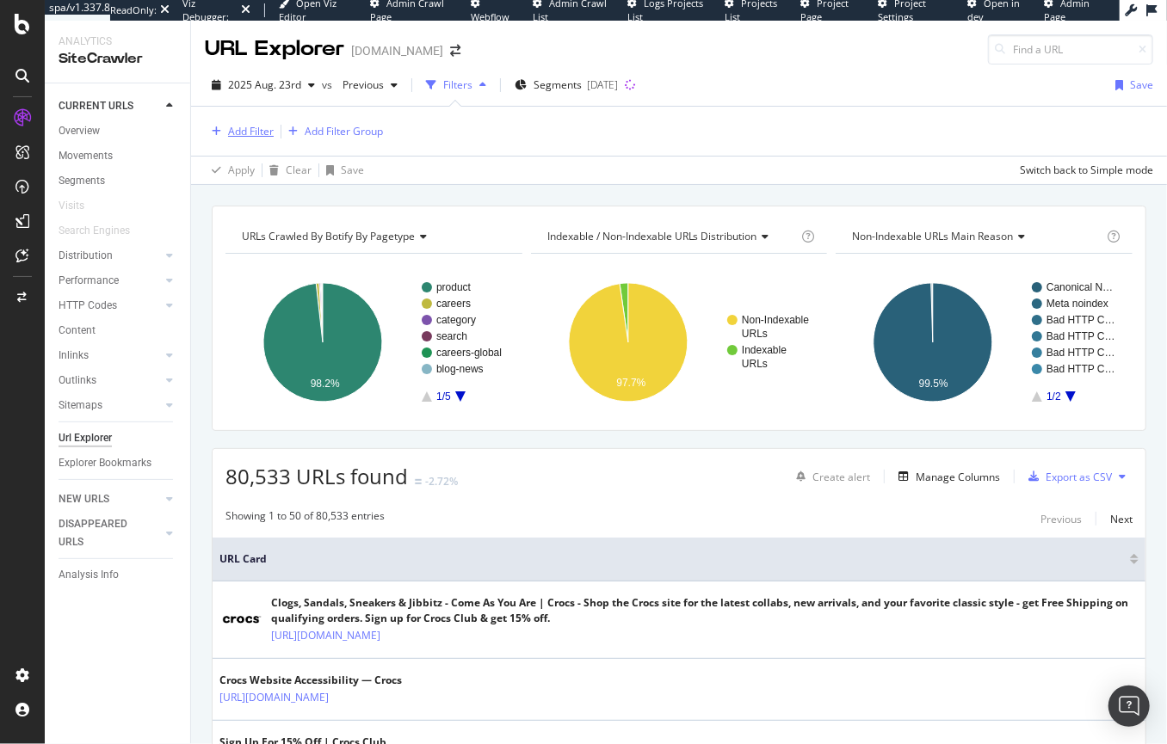
click at [226, 134] on div "button" at bounding box center [216, 132] width 23 height 10
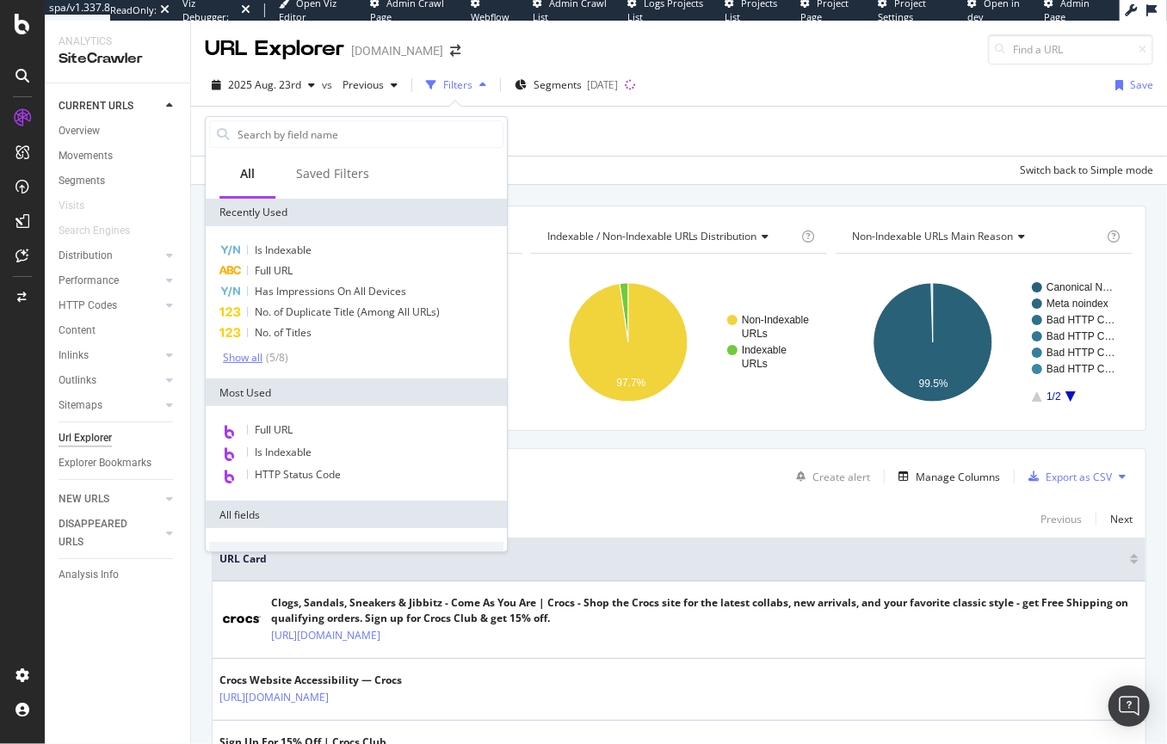
click at [240, 361] on div "Show all" at bounding box center [243, 358] width 40 height 12
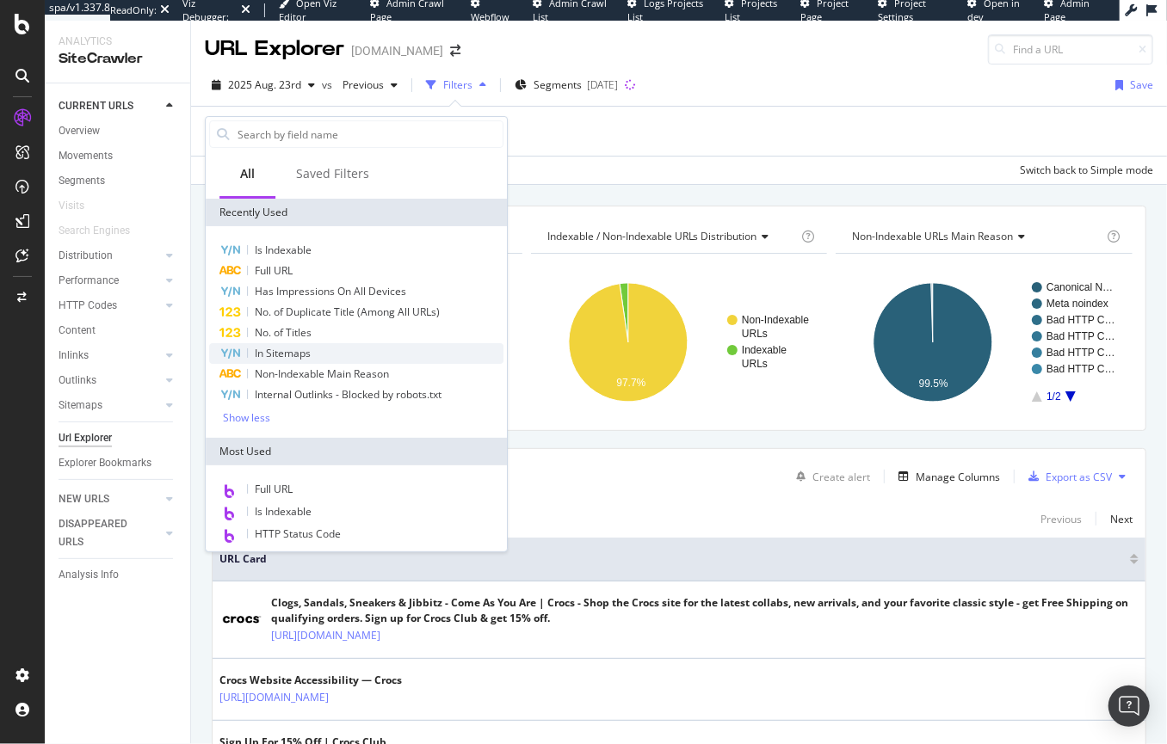
click at [245, 354] on div "In Sitemaps" at bounding box center [356, 353] width 294 height 21
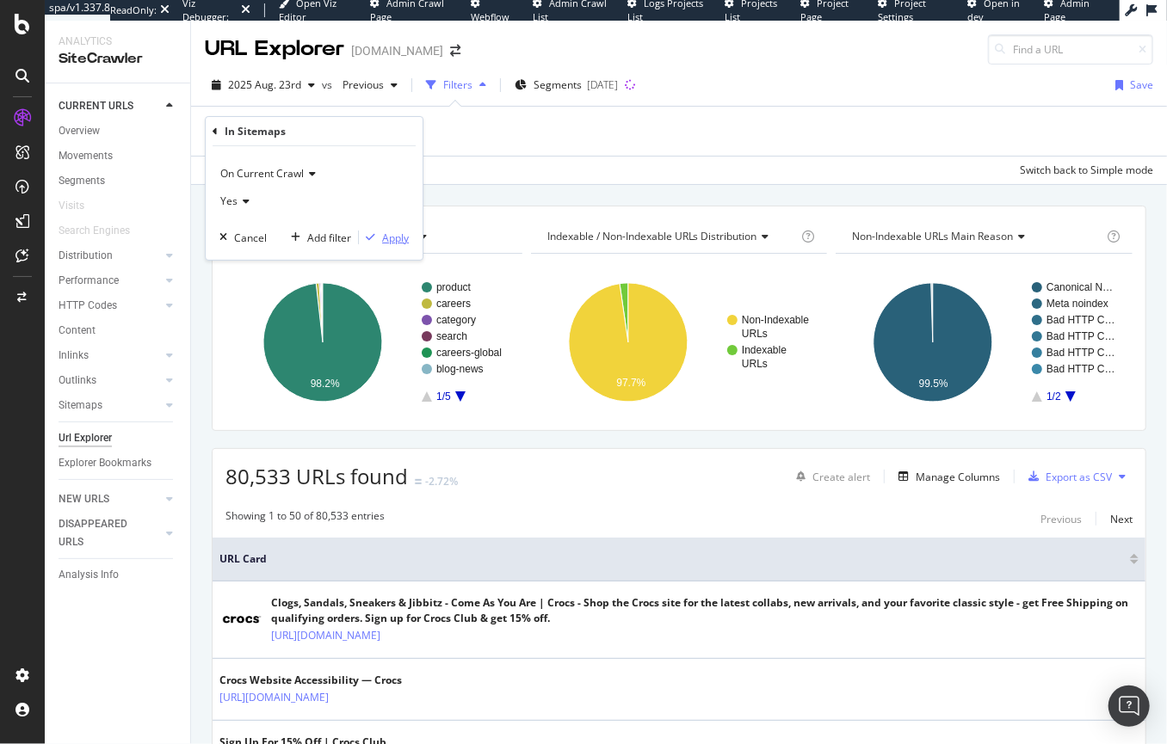
click at [403, 239] on div "Apply" at bounding box center [395, 238] width 27 height 15
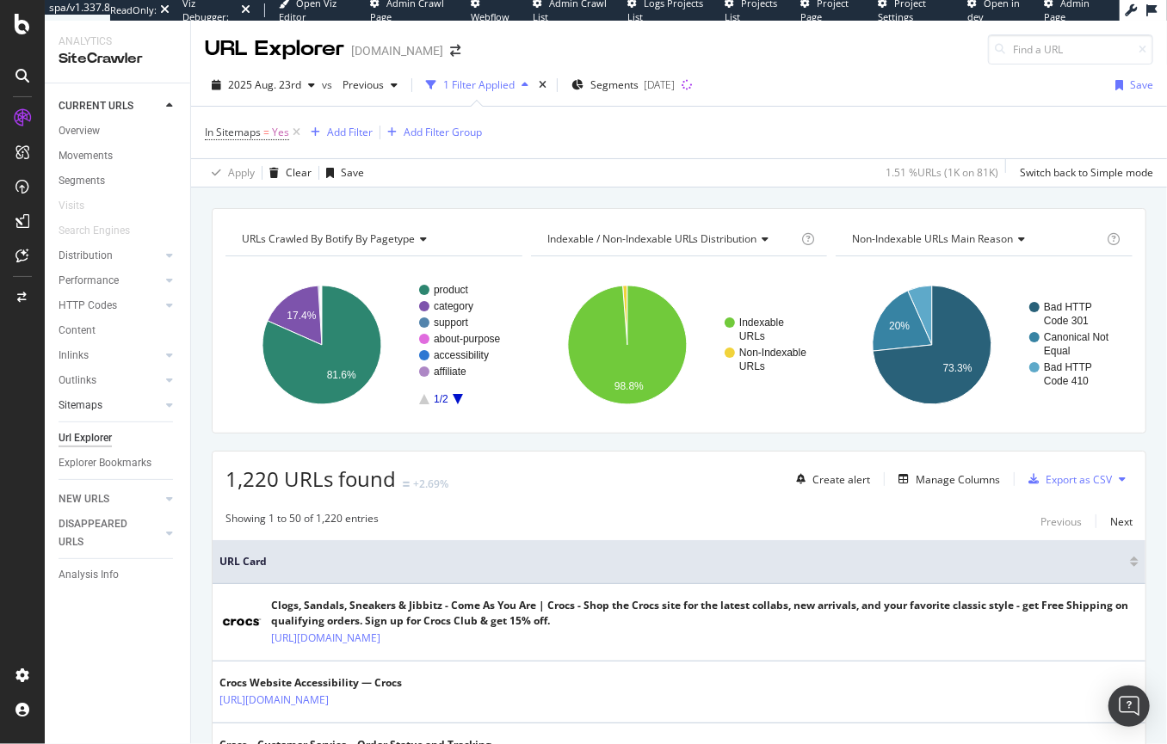
click at [102, 404] on link "Sitemaps" at bounding box center [110, 406] width 102 height 18
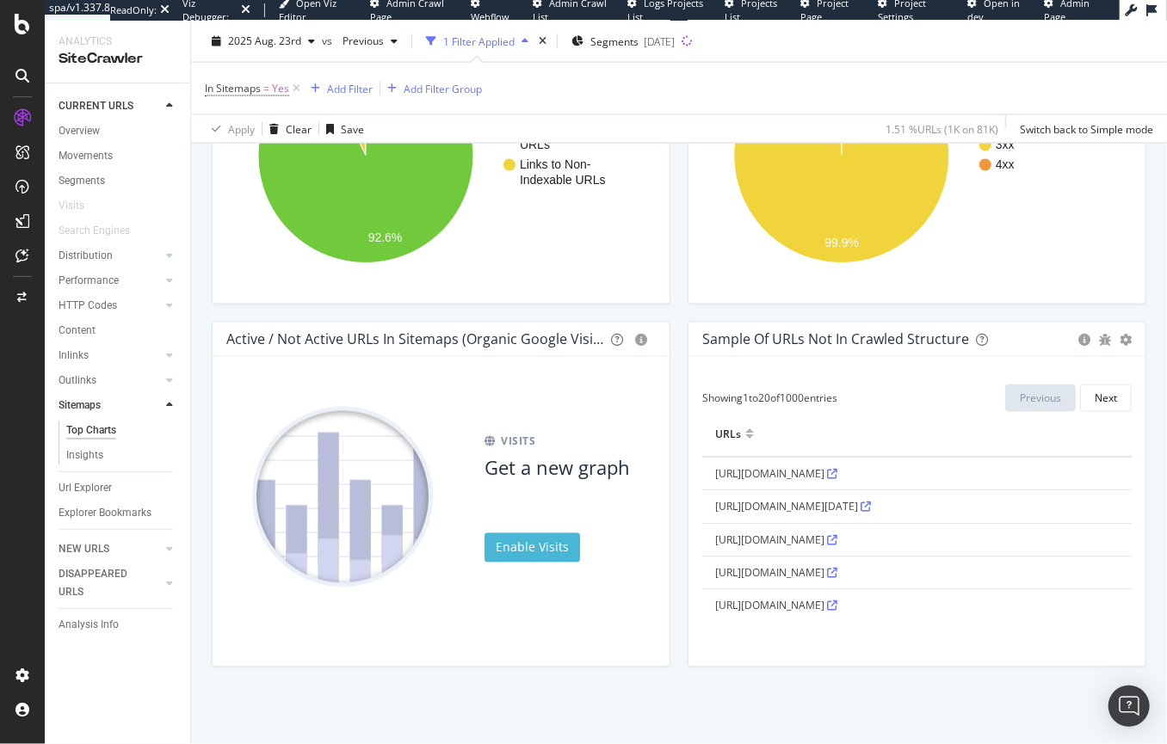
scroll to position [1461, 0]
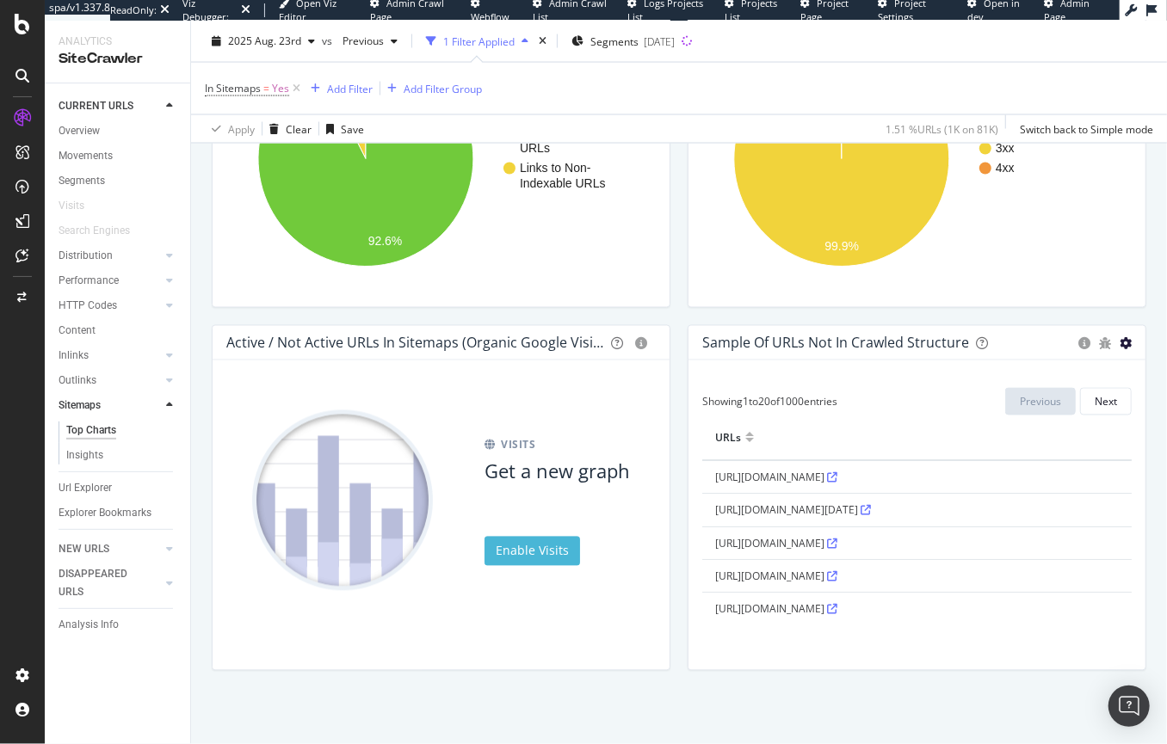
click at [1120, 342] on icon "gear" at bounding box center [1126, 344] width 12 height 12
click at [1033, 629] on div "Hold CMD (⌘) while clicking to filter the report. Showing 1 to 20 of 1000 entri…" at bounding box center [917, 516] width 457 height 310
click at [1120, 340] on icon "gear" at bounding box center [1126, 344] width 12 height 12
click at [1009, 383] on span "Export as CSV" at bounding box center [1066, 377] width 157 height 23
